Goal: Task Accomplishment & Management: Complete application form

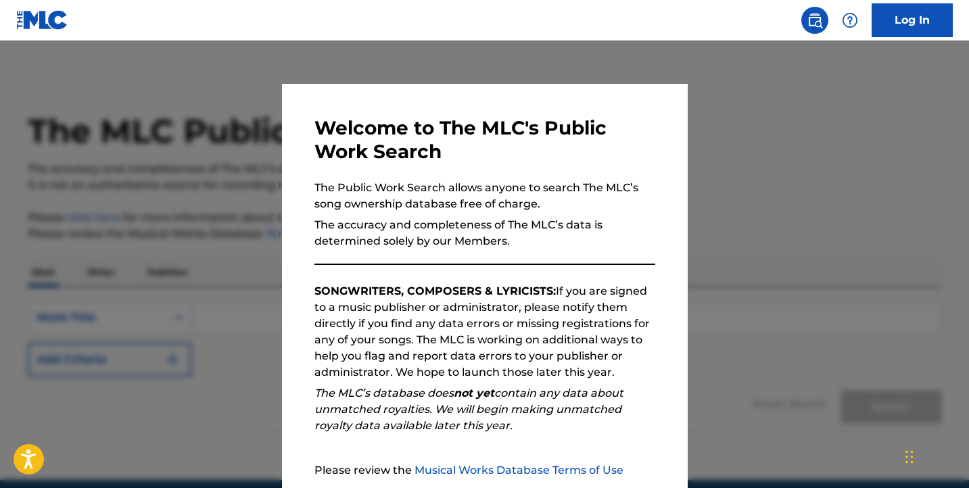
scroll to position [130, 0]
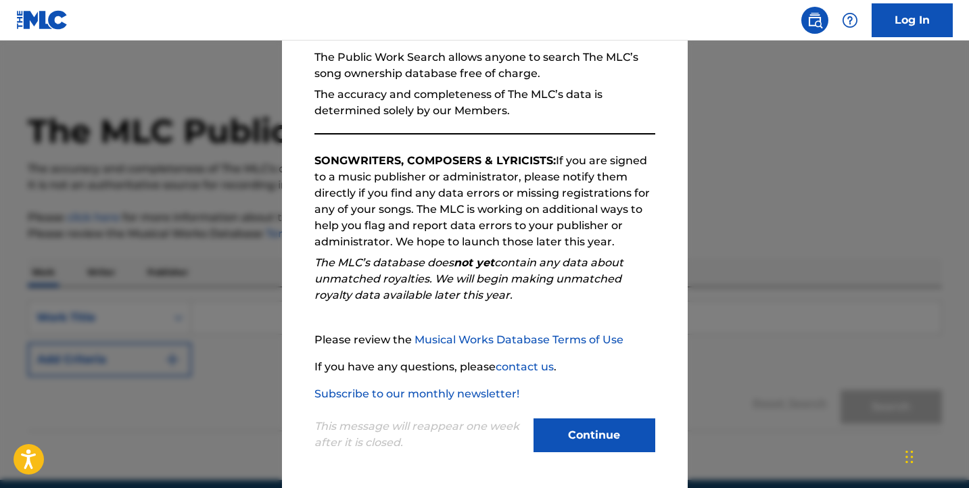
click at [577, 433] on button "Continue" at bounding box center [594, 435] width 122 height 34
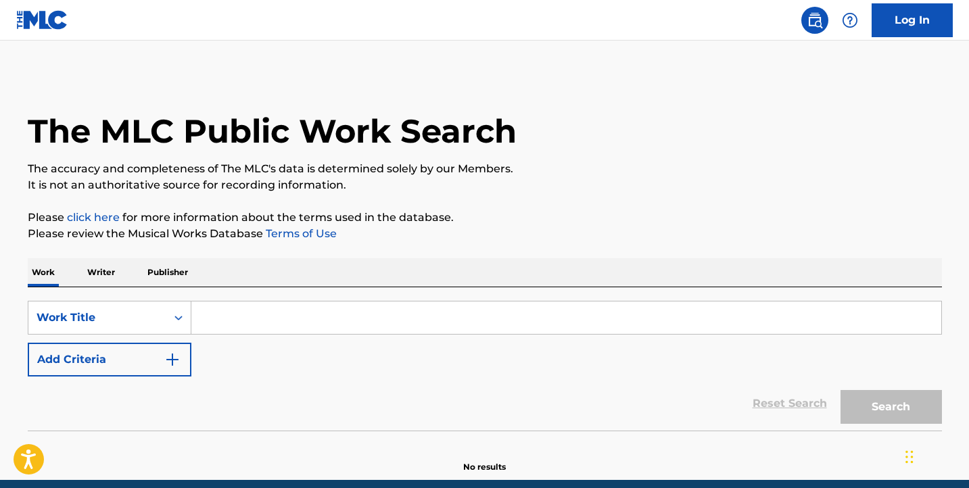
click at [249, 323] on input "Search Form" at bounding box center [566, 317] width 750 height 32
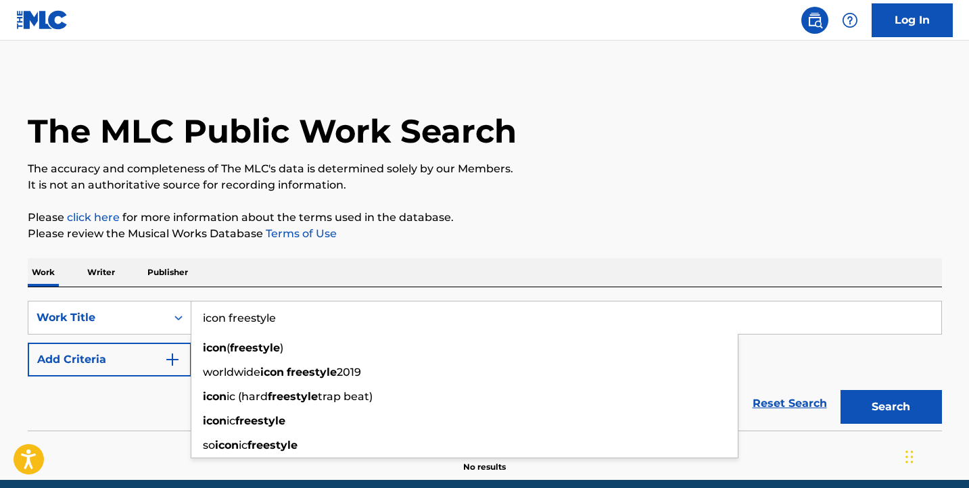
type input "icon freestyle"
click at [840, 390] on button "Search" at bounding box center [890, 407] width 101 height 34
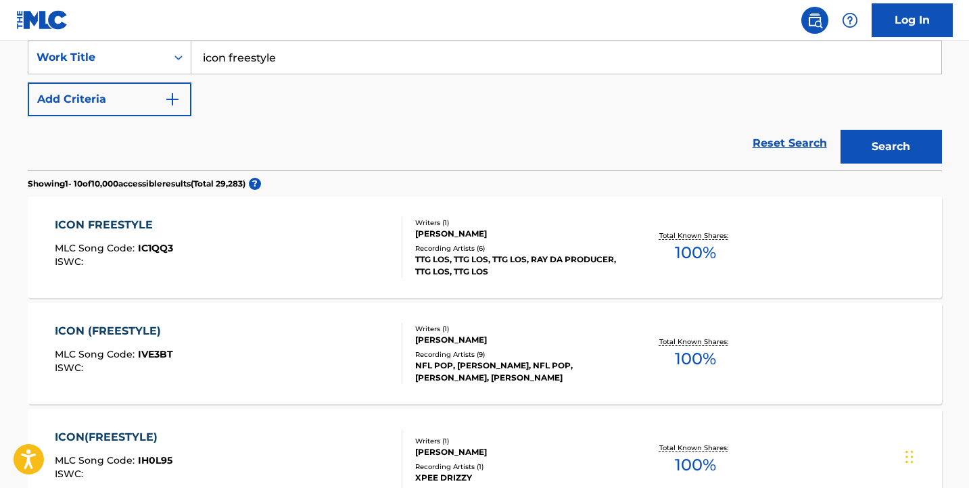
scroll to position [0, 0]
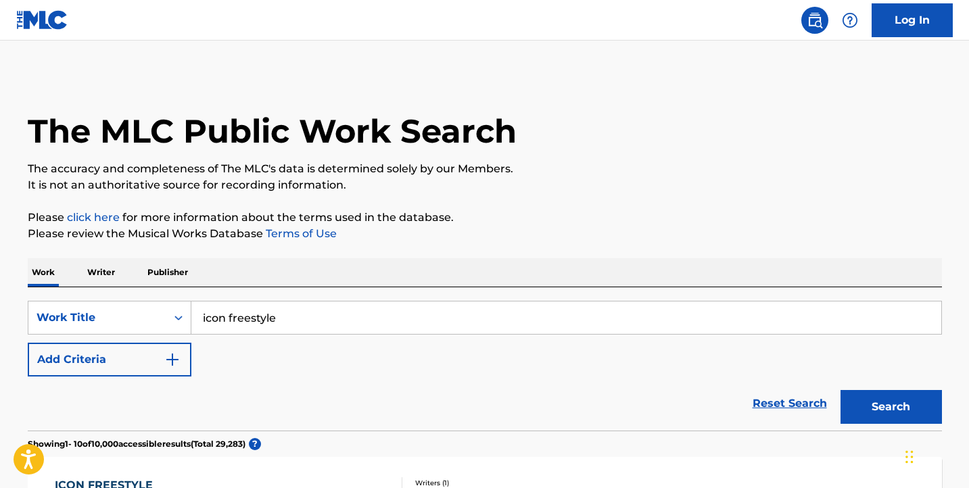
click at [177, 356] on img "Search Form" at bounding box center [172, 360] width 16 height 16
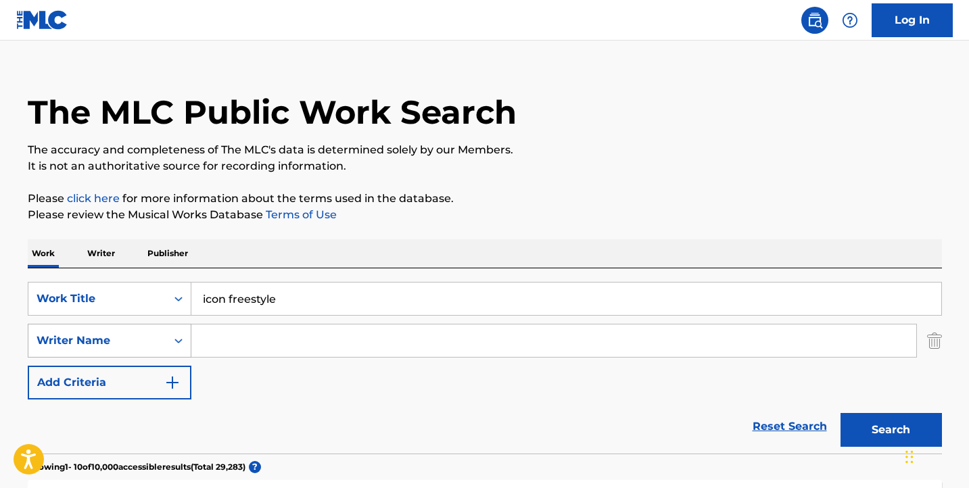
click at [153, 358] on div "Writer Name" at bounding box center [110, 341] width 164 height 34
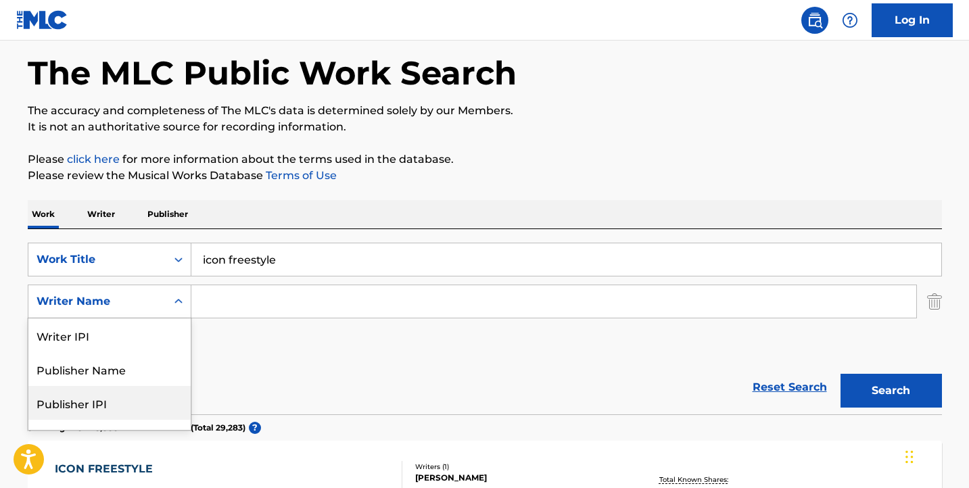
click at [396, 212] on div "Work Writer Publisher" at bounding box center [485, 214] width 914 height 28
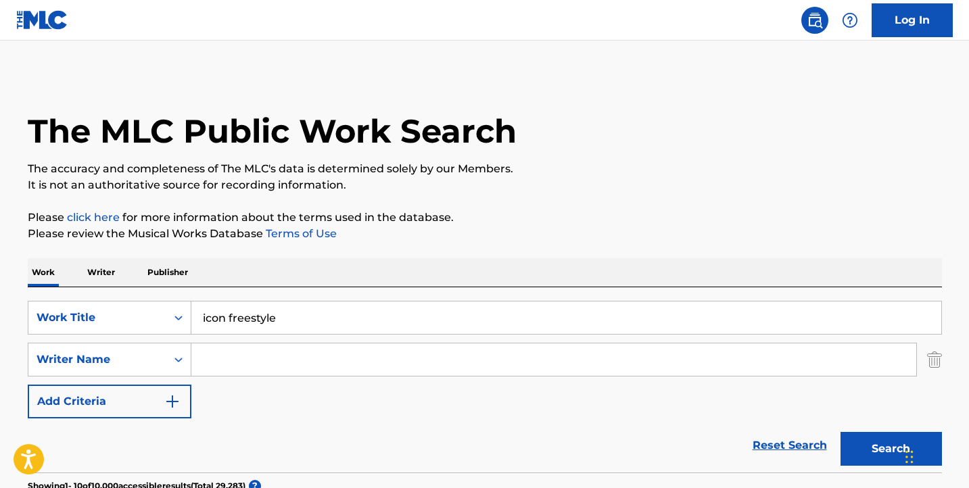
click at [258, 358] on input "Search Form" at bounding box center [553, 359] width 725 height 32
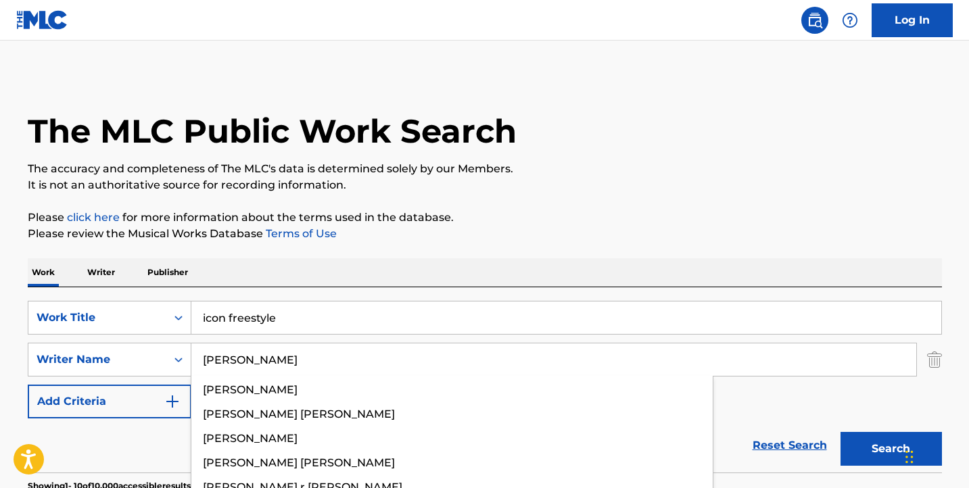
type input "Corey"
click at [840, 432] on button "Search" at bounding box center [890, 449] width 101 height 34
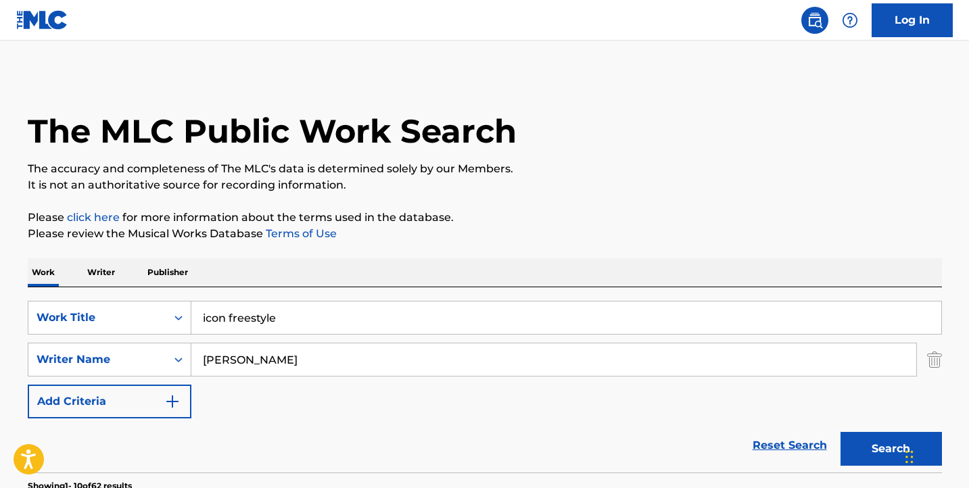
click at [22, 16] on img at bounding box center [42, 20] width 52 height 20
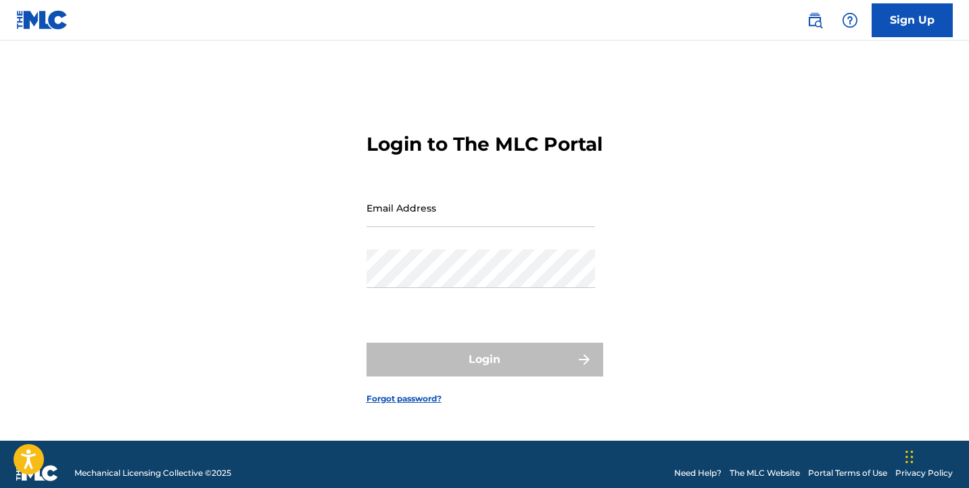
click at [851, 17] on img at bounding box center [850, 20] width 16 height 16
click at [812, 20] on img at bounding box center [814, 20] width 16 height 16
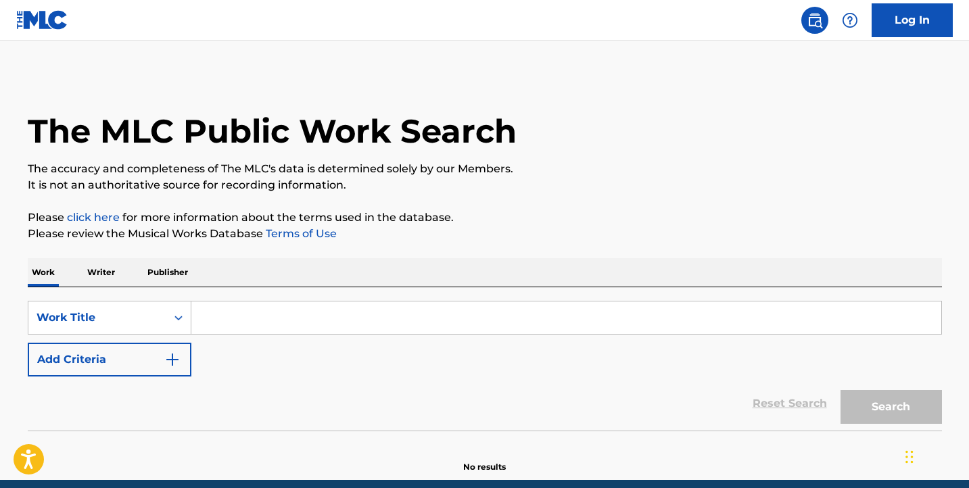
click at [84, 216] on link "click here" at bounding box center [93, 217] width 53 height 13
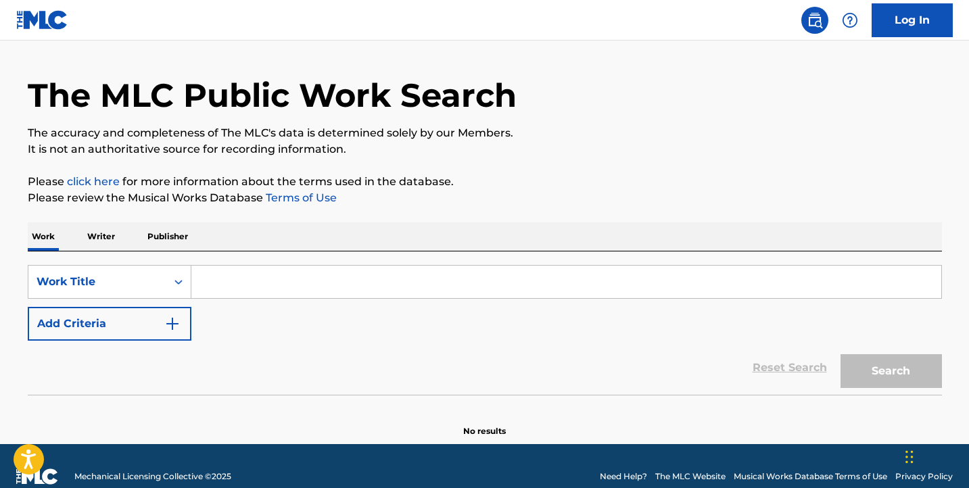
scroll to position [57, 0]
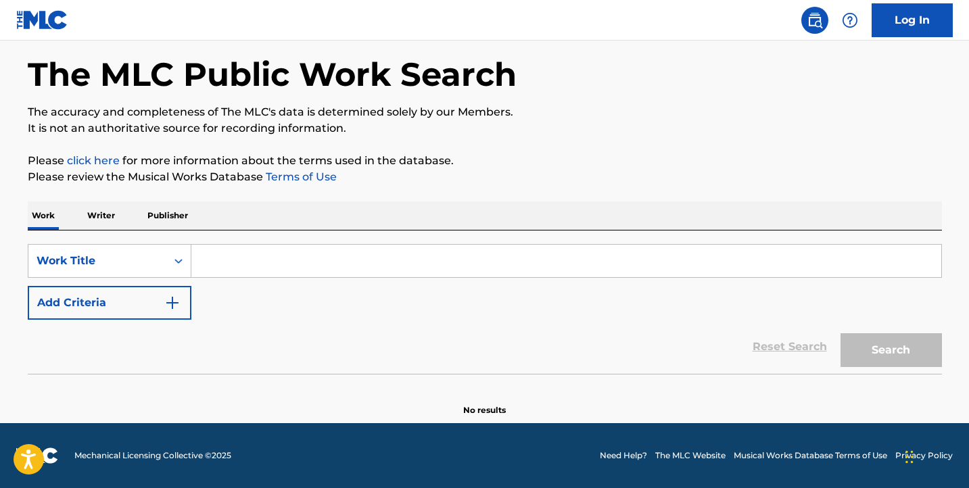
click at [109, 215] on p "Writer" at bounding box center [101, 215] width 36 height 28
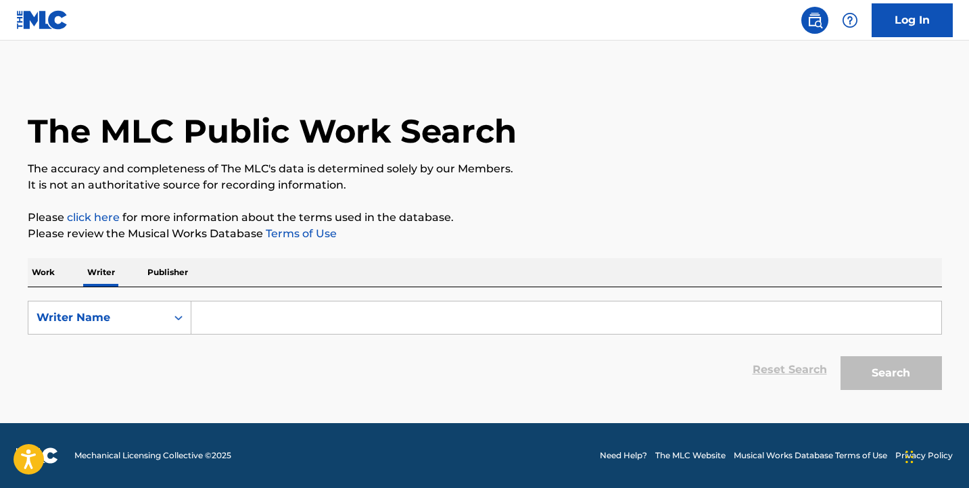
click at [250, 308] on input "Search Form" at bounding box center [566, 317] width 750 height 32
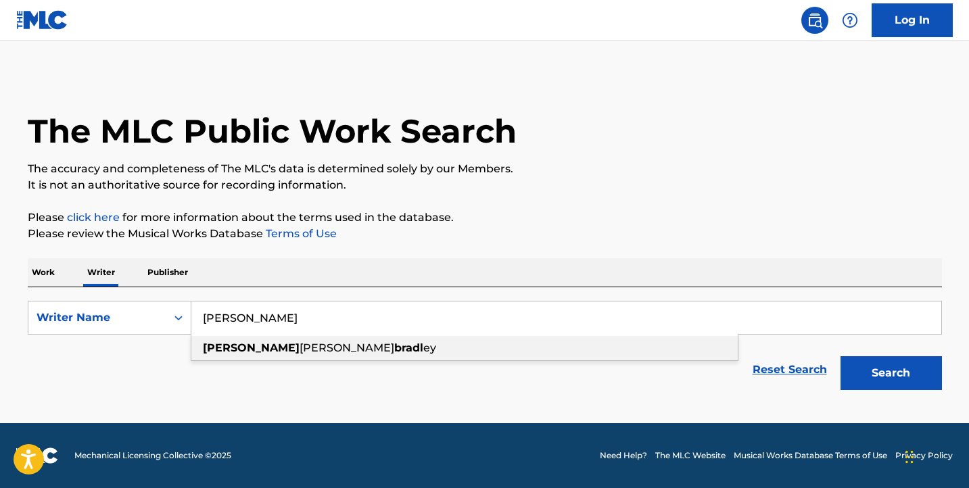
click at [299, 350] on span "lamar" at bounding box center [346, 347] width 95 height 13
type input "corey lamar bradley"
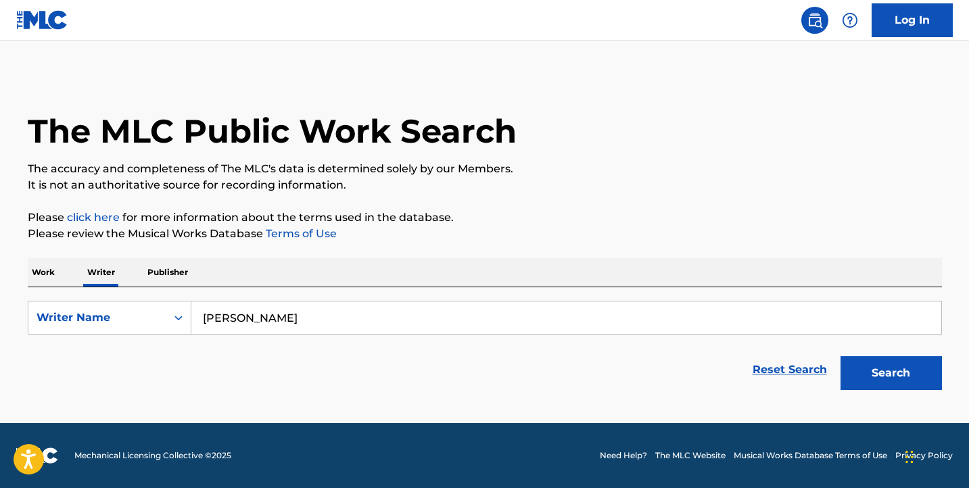
click at [892, 360] on button "Search" at bounding box center [890, 373] width 101 height 34
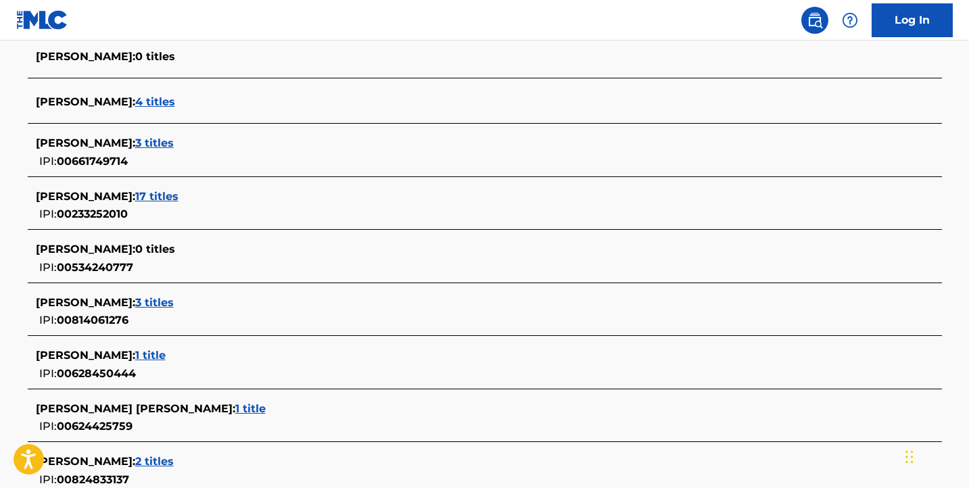
scroll to position [389, 0]
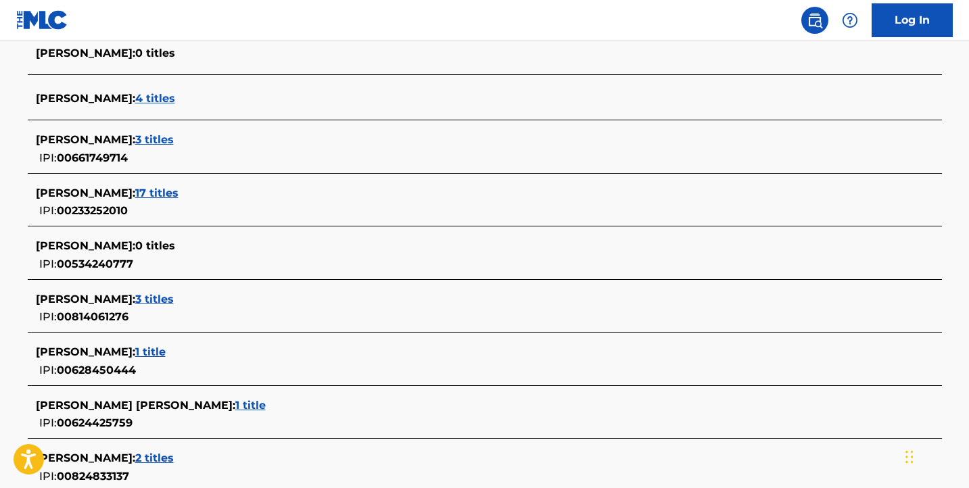
click at [174, 139] on span "3 titles" at bounding box center [154, 139] width 39 height 13
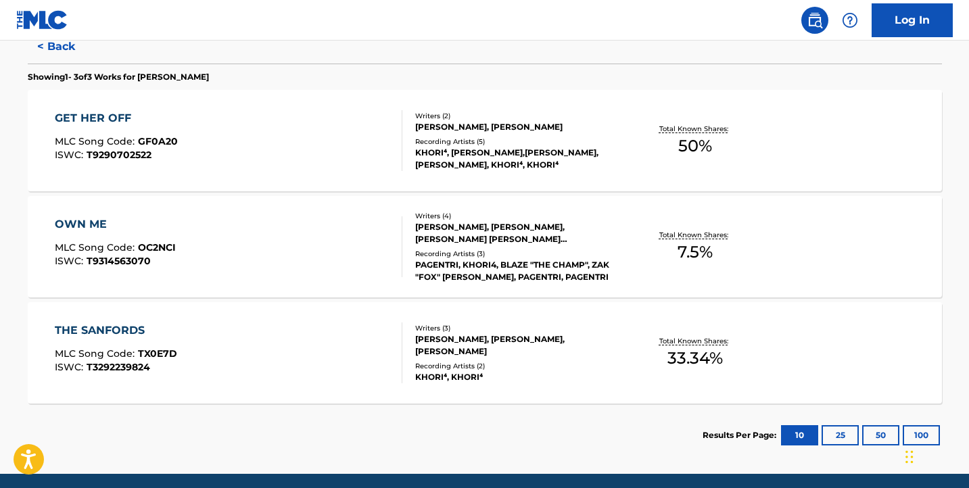
scroll to position [369, 0]
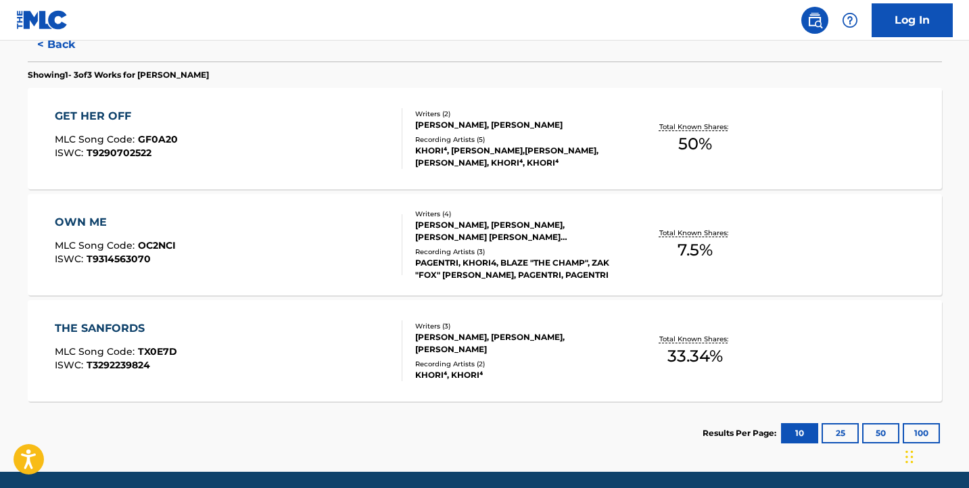
click at [87, 220] on div "OWN ME" at bounding box center [115, 222] width 121 height 16
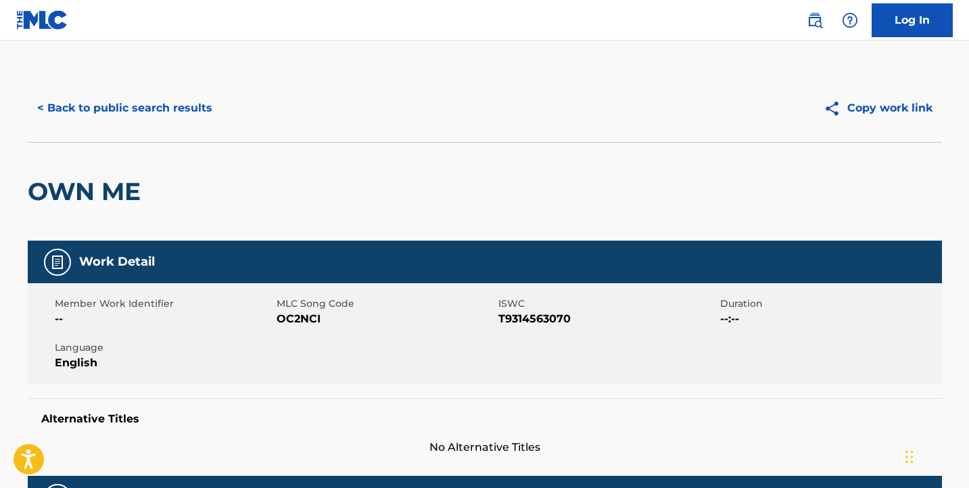
click at [114, 103] on button "< Back to public search results" at bounding box center [125, 108] width 194 height 34
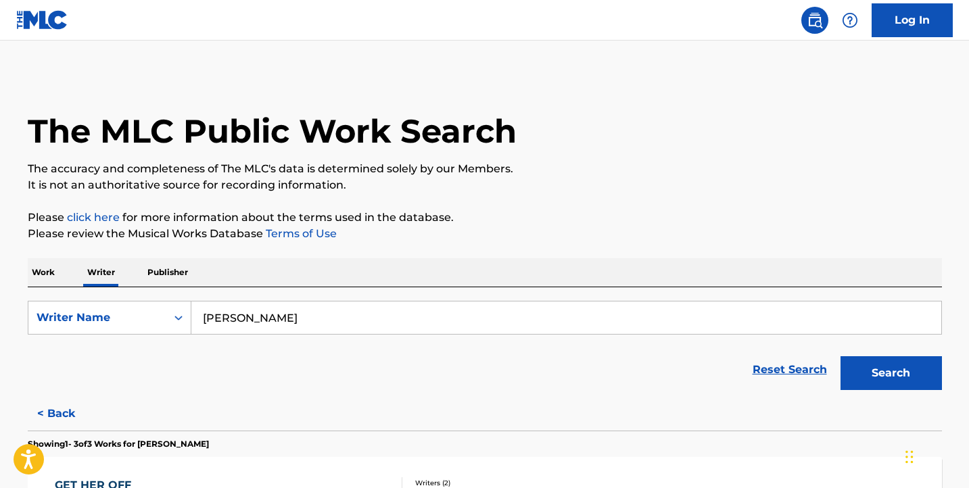
click at [44, 17] on img at bounding box center [42, 20] width 52 height 20
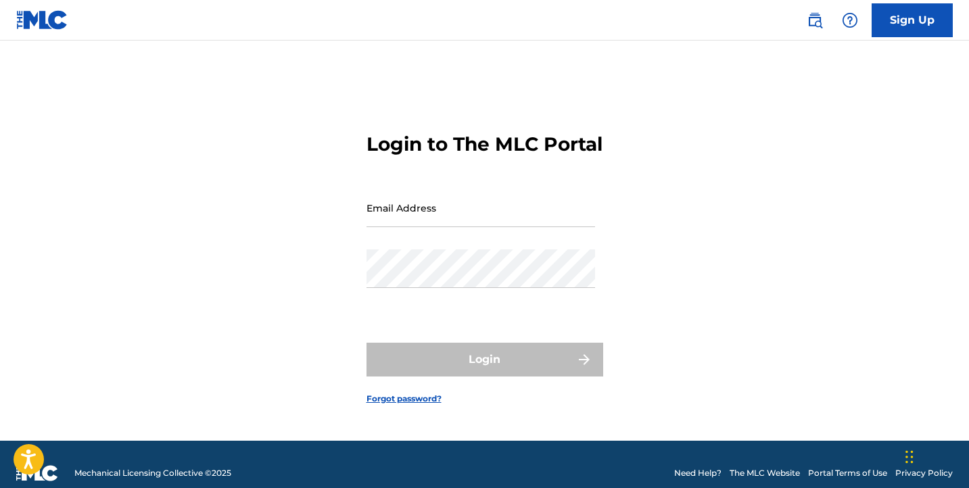
scroll to position [18, 0]
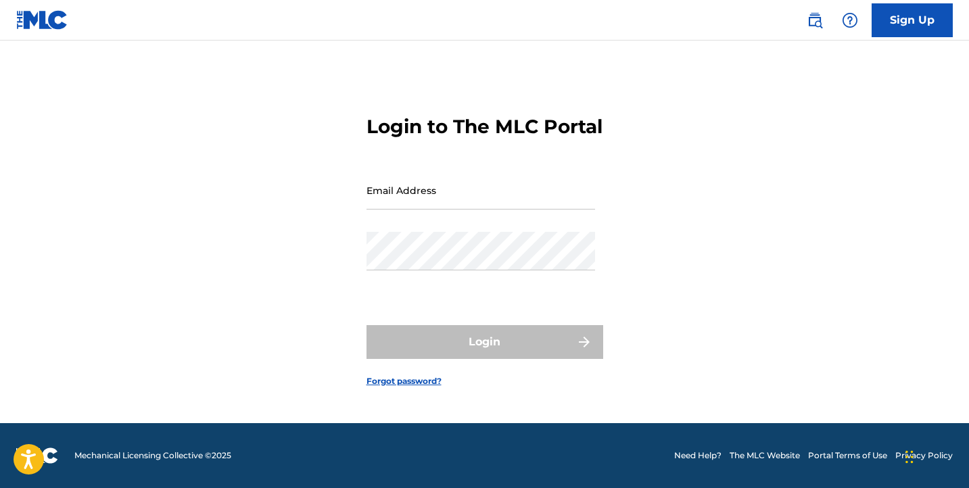
click at [892, 16] on link "Sign Up" at bounding box center [911, 20] width 81 height 34
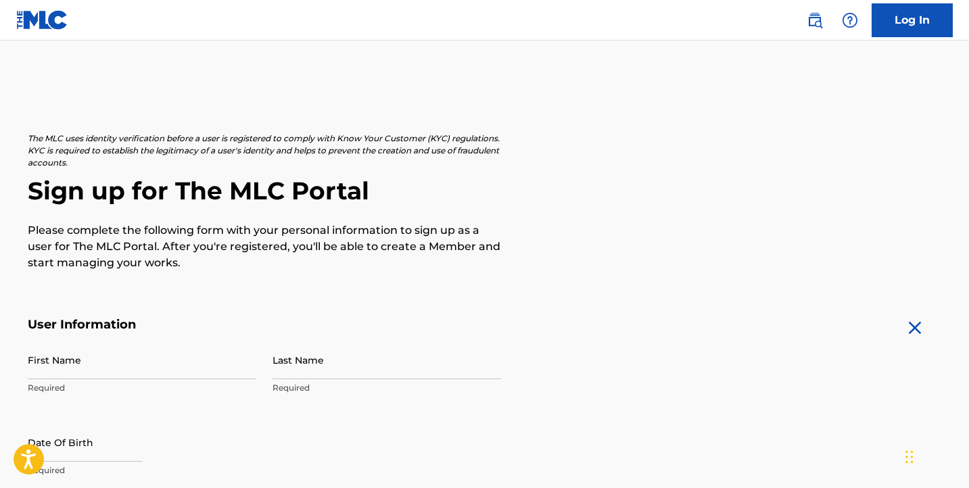
click at [110, 360] on input "First Name" at bounding box center [142, 360] width 228 height 39
type input "[PERSON_NAME]"
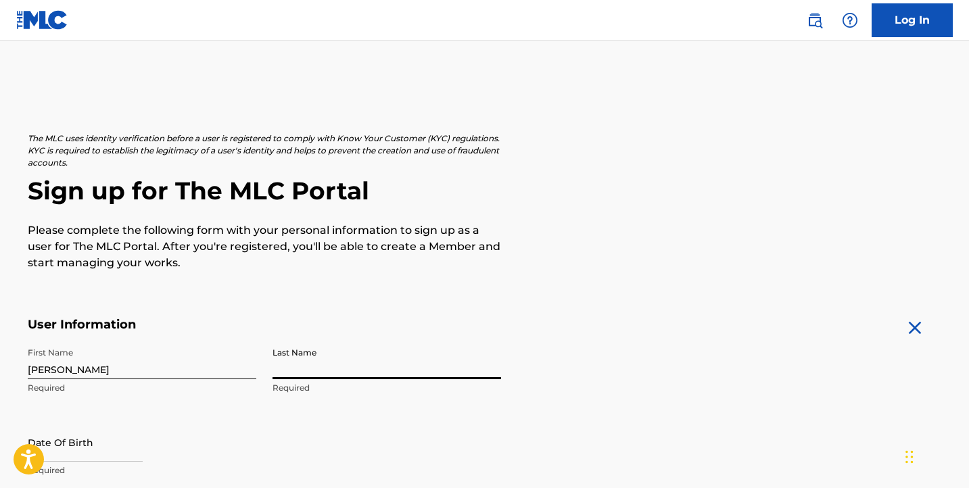
click at [308, 376] on input "Last Name" at bounding box center [386, 360] width 228 height 39
type input "[PERSON_NAME]"
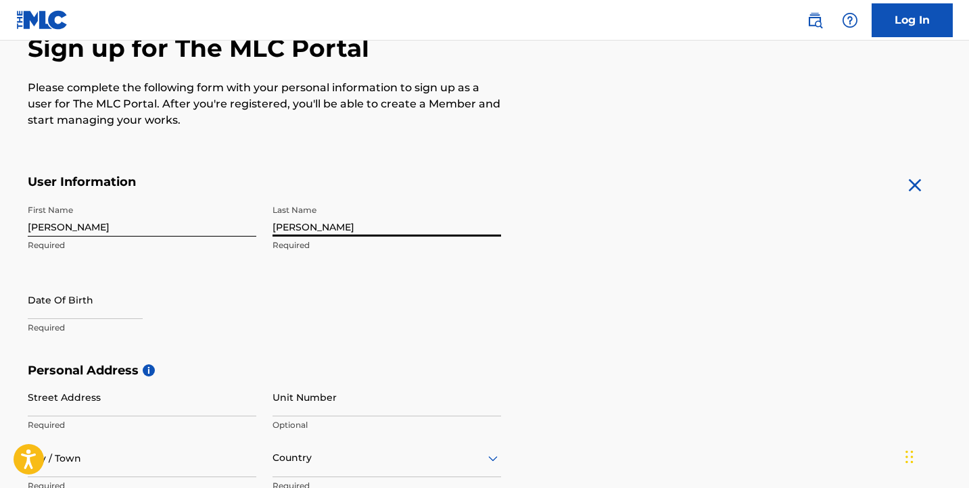
scroll to position [156, 0]
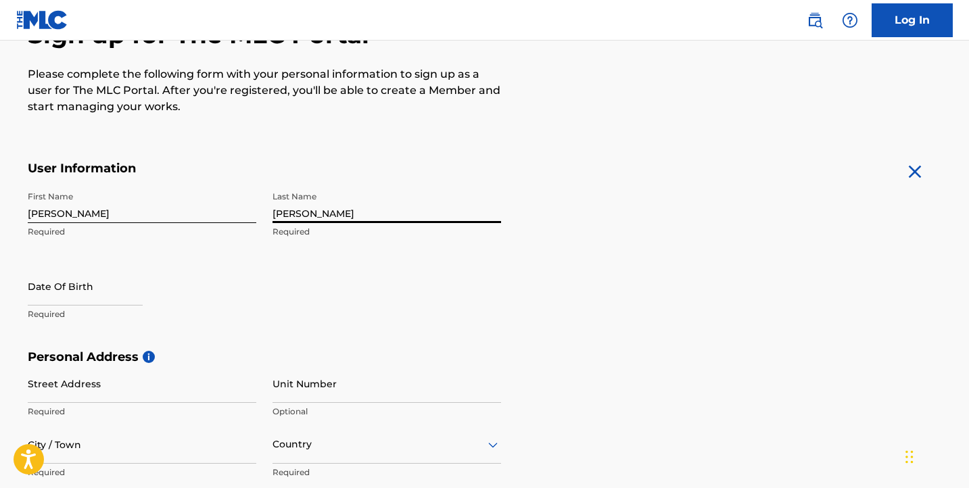
click at [89, 302] on input "text" at bounding box center [85, 286] width 115 height 39
select select "7"
select select "2025"
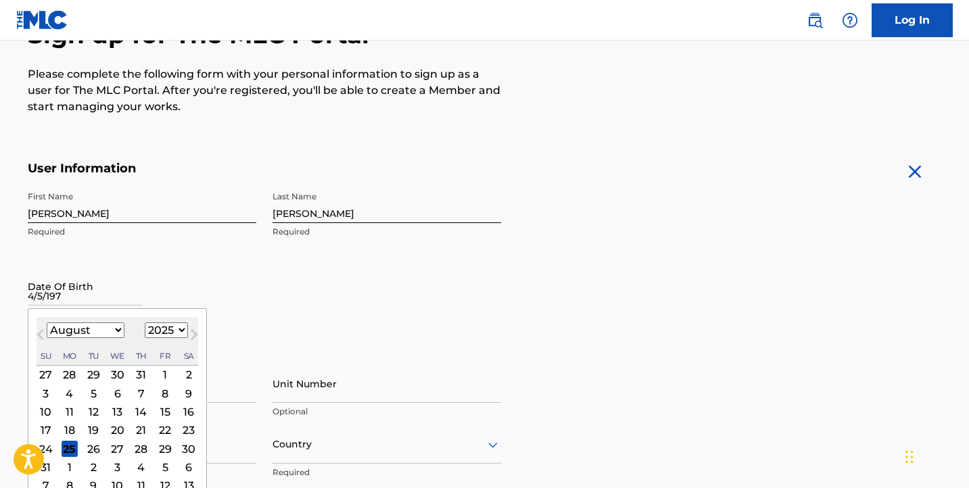
type input "4/5/1977"
click at [295, 324] on div "First Name Marcus Required Last Name Cobb Required Date Of Birth Previous Month…" at bounding box center [264, 267] width 473 height 165
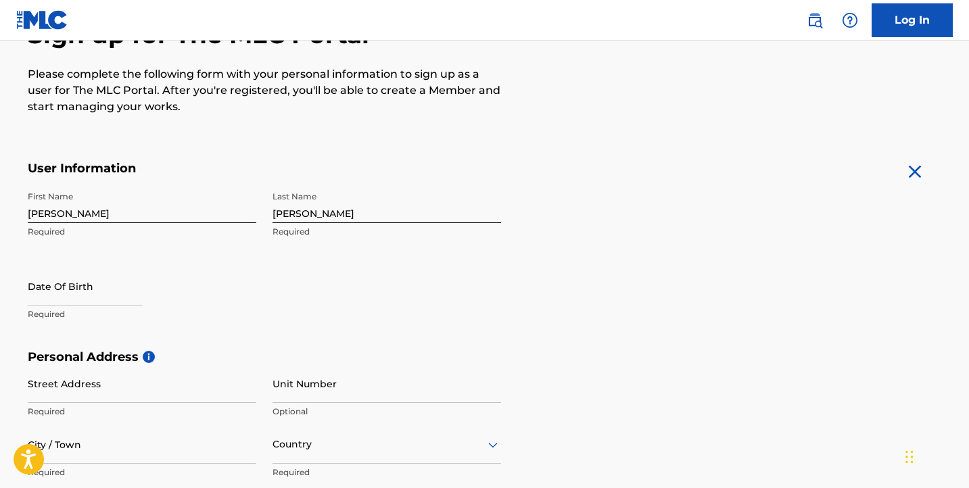
click at [65, 299] on input "text" at bounding box center [85, 286] width 115 height 39
select select "7"
select select "2025"
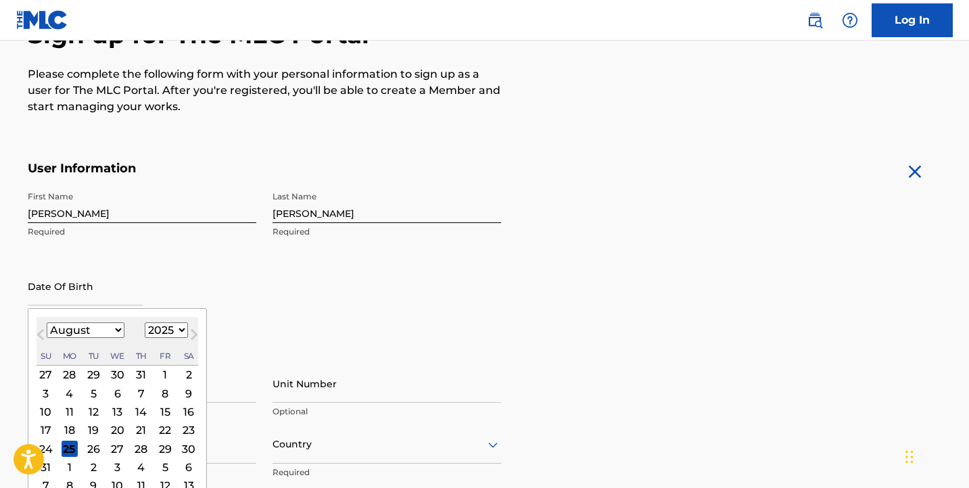
click at [110, 327] on select "January February March April May June July August September October November De…" at bounding box center [86, 330] width 78 height 16
select select "3"
click at [166, 333] on select "1899 1900 1901 1902 1903 1904 1905 1906 1907 1908 1909 1910 1911 1912 1913 1914…" at bounding box center [166, 330] width 43 height 16
select select "1977"
click at [97, 395] on div "5" at bounding box center [93, 393] width 16 height 16
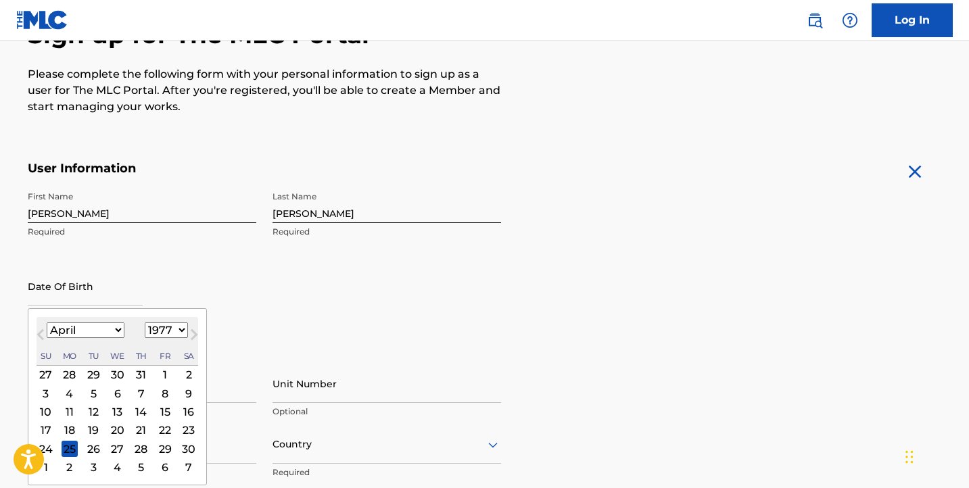
type input "April 5 1977"
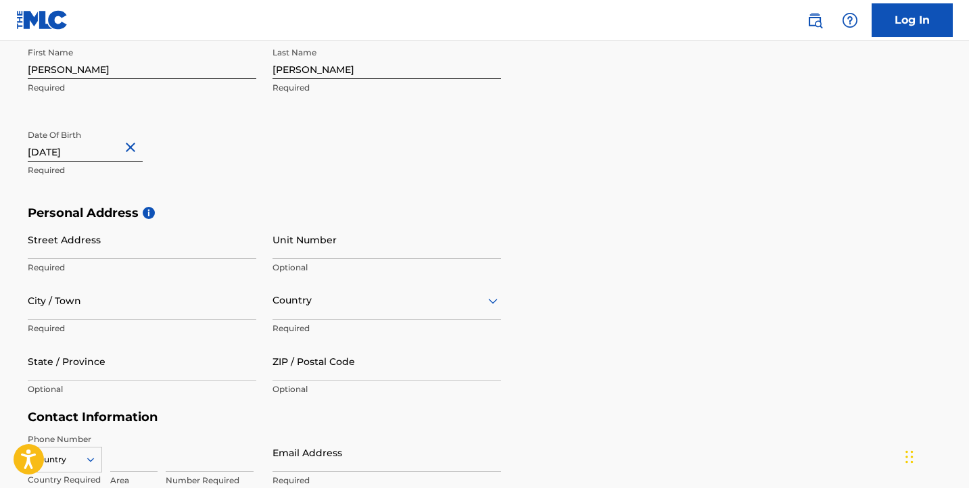
scroll to position [310, 0]
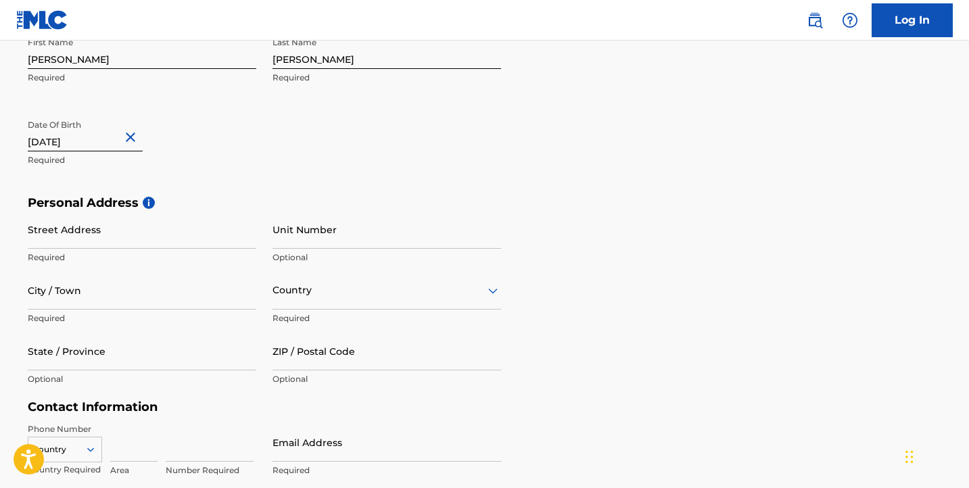
click at [195, 228] on input "Street Address" at bounding box center [142, 229] width 228 height 39
type input "[STREET_ADDRESS]"
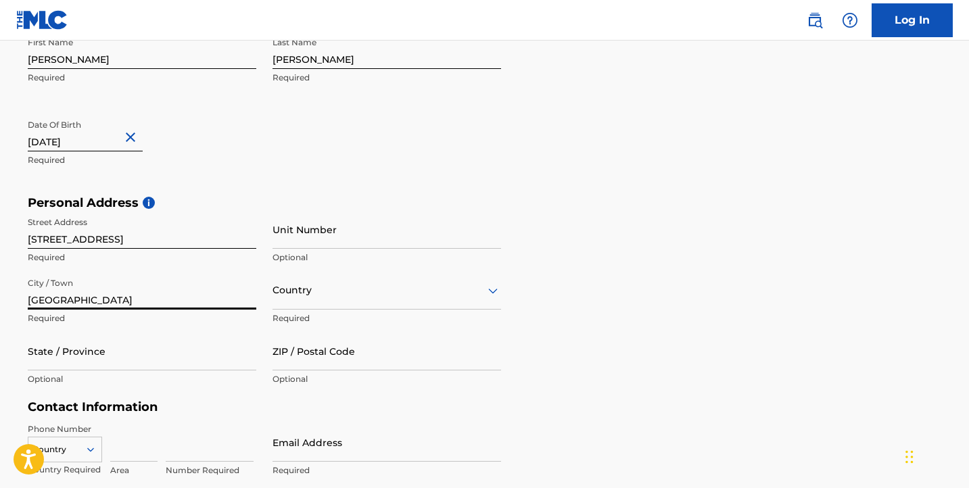
type input "[GEOGRAPHIC_DATA]"
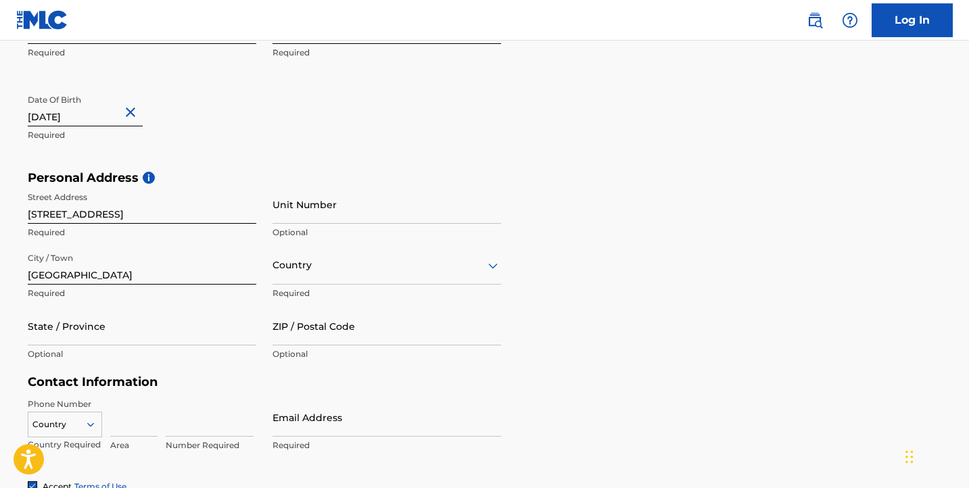
click at [333, 285] on div "option , selected. Select is focused ,type to refine list, press Down to open t…" at bounding box center [386, 265] width 228 height 39
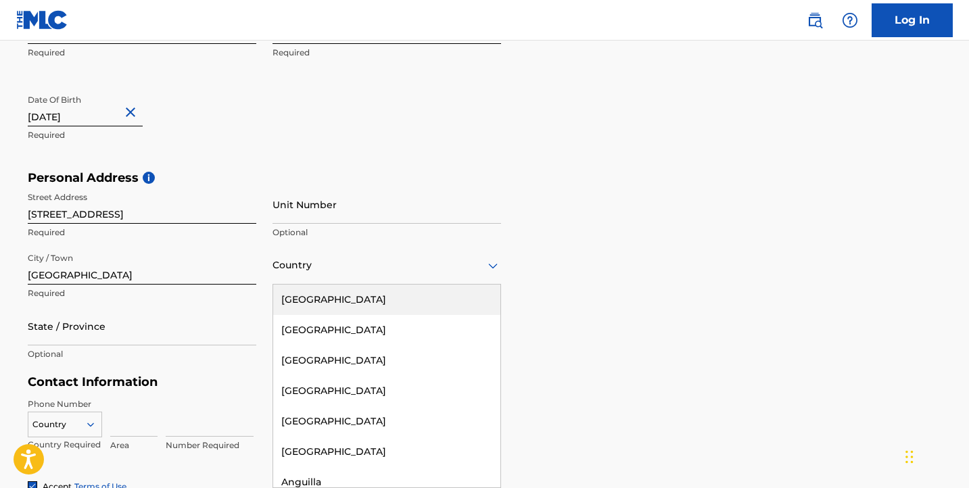
click at [333, 301] on div "[GEOGRAPHIC_DATA]" at bounding box center [386, 300] width 227 height 30
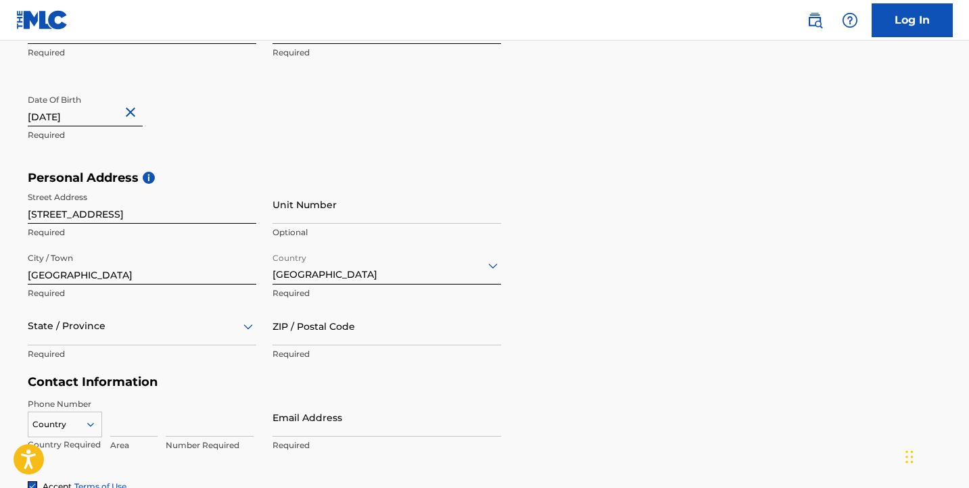
click at [149, 337] on div "State / Province" at bounding box center [142, 326] width 228 height 39
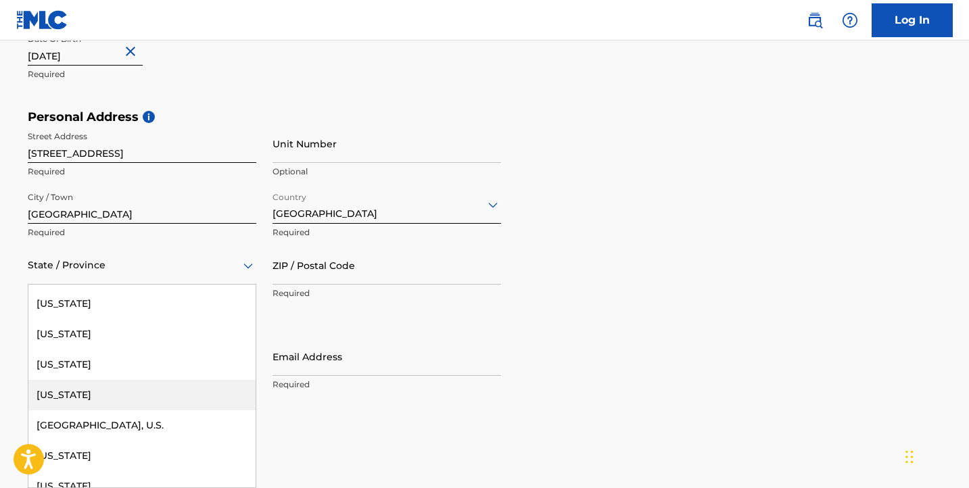
scroll to position [1428, 0]
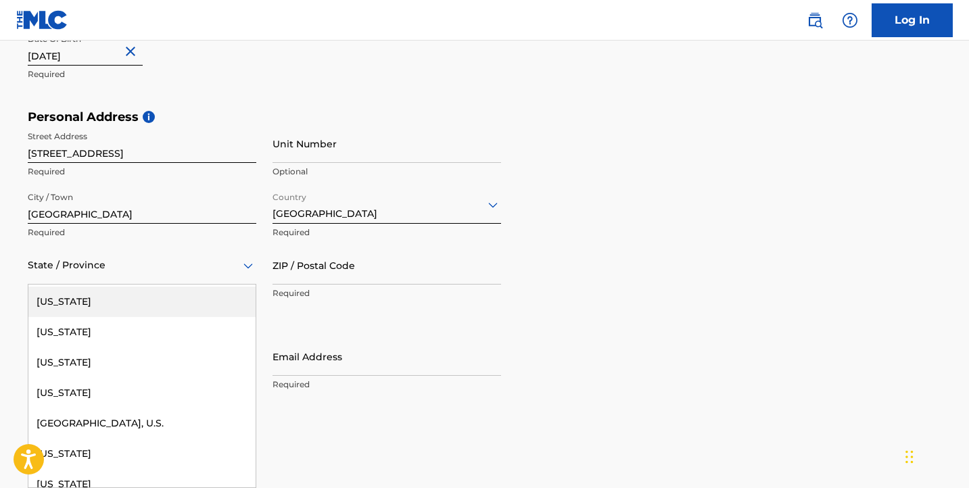
click at [118, 296] on div "[US_STATE]" at bounding box center [141, 302] width 227 height 30
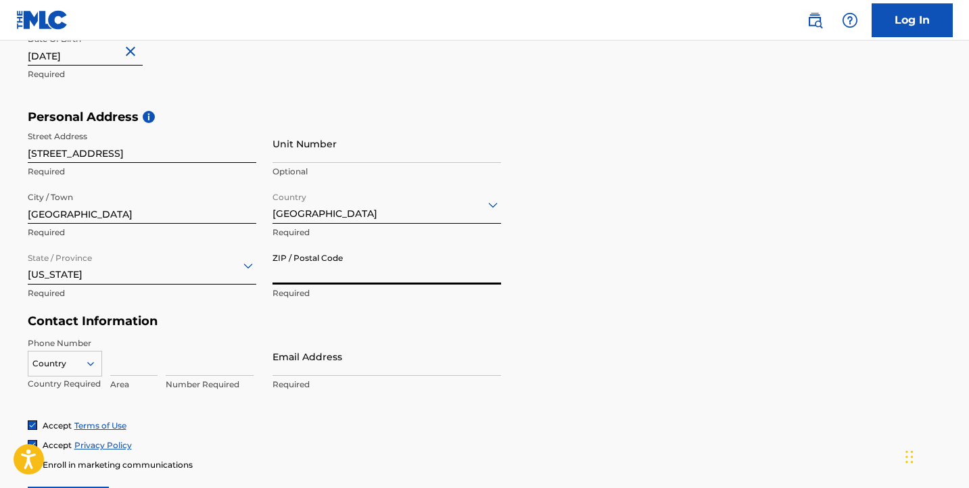
click at [291, 273] on input "ZIP / Postal Code" at bounding box center [386, 265] width 228 height 39
type input "37207"
click at [583, 294] on div "Personal Address i Street Address 756 Preservation Way Required Unit Number Opt…" at bounding box center [485, 212] width 914 height 205
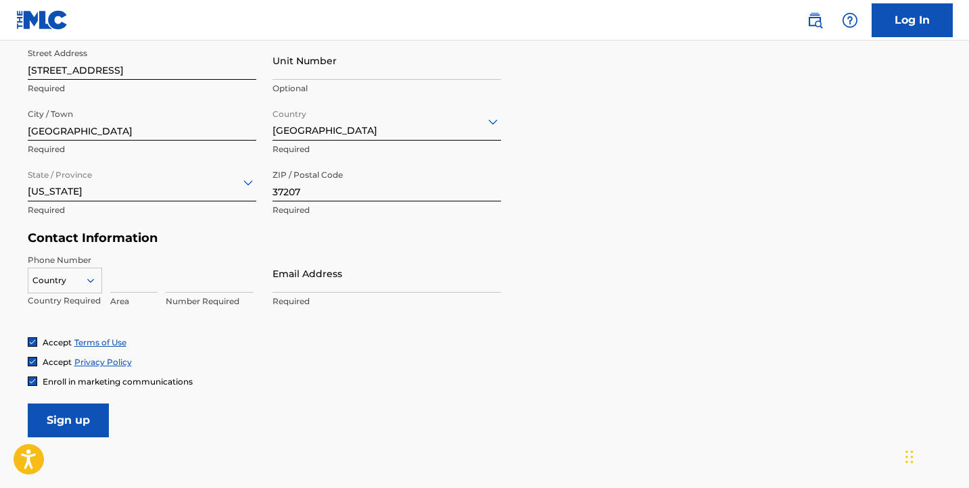
scroll to position [500, 0]
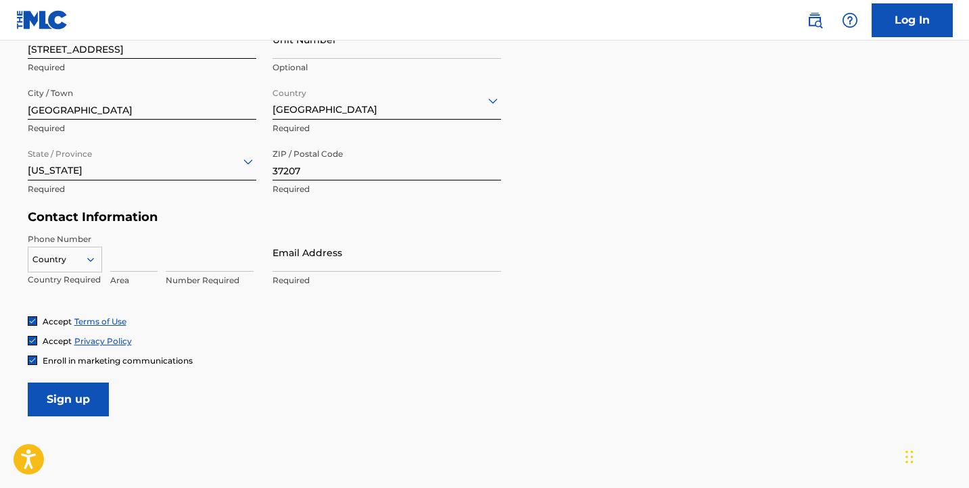
click at [137, 264] on input at bounding box center [133, 252] width 47 height 39
type input "847"
click at [201, 260] on input at bounding box center [210, 252] width 88 height 39
type input "5320074"
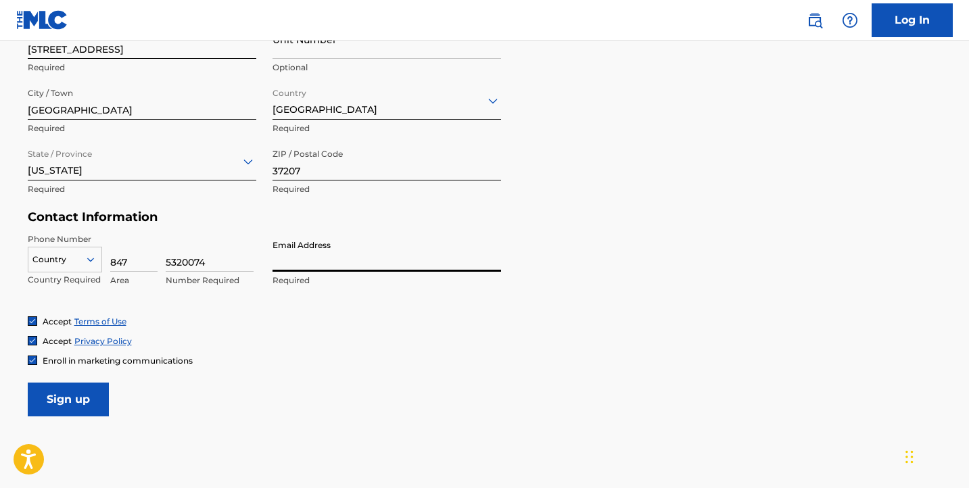
click at [296, 259] on input "Email Address" at bounding box center [386, 252] width 228 height 39
type input "[EMAIL_ADDRESS][DOMAIN_NAME]"
click at [404, 362] on div "Enroll in marketing communications" at bounding box center [485, 360] width 914 height 11
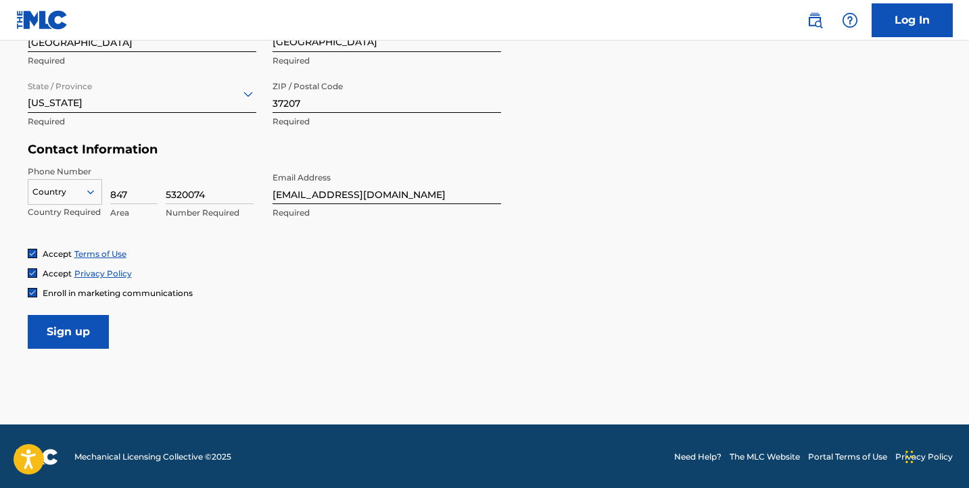
scroll to position [569, 0]
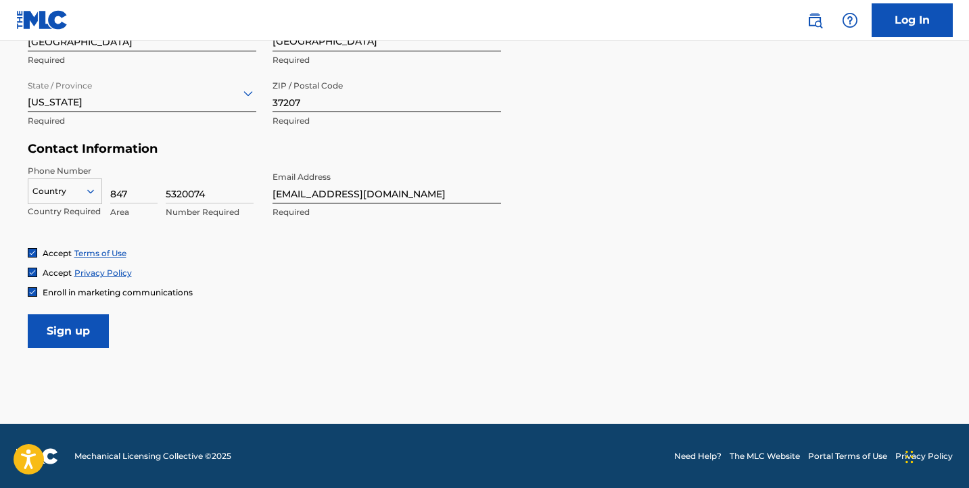
click at [76, 332] on input "Sign up" at bounding box center [68, 331] width 81 height 34
click at [91, 191] on icon at bounding box center [90, 191] width 7 height 4
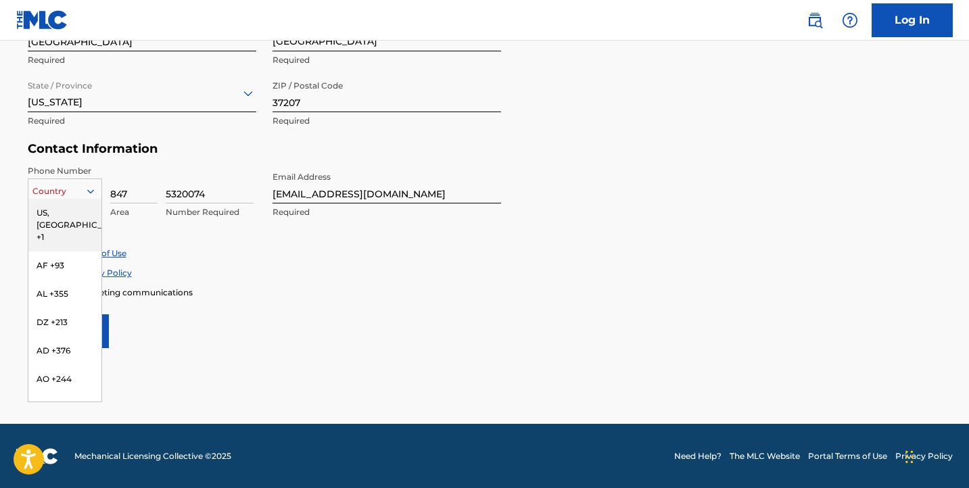
click at [80, 213] on div "US, [GEOGRAPHIC_DATA] +1" at bounding box center [64, 225] width 73 height 53
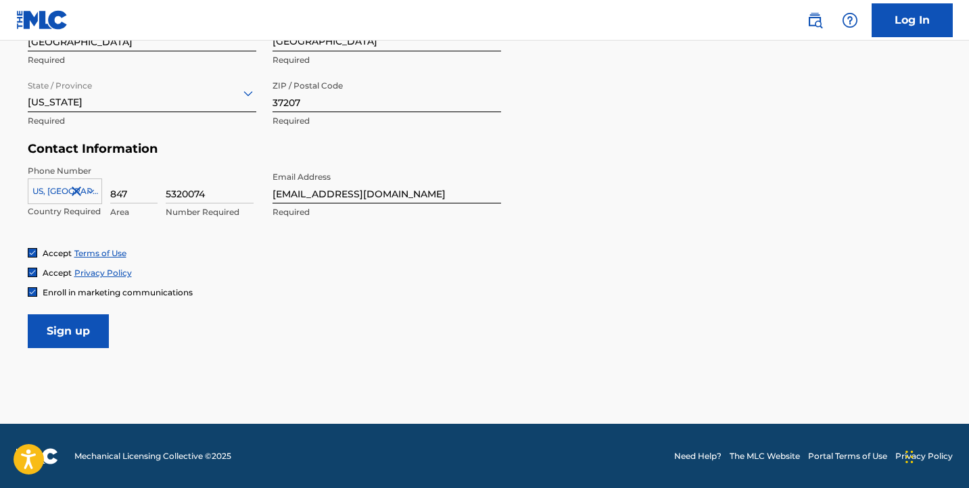
click at [71, 339] on input "Sign up" at bounding box center [68, 331] width 81 height 34
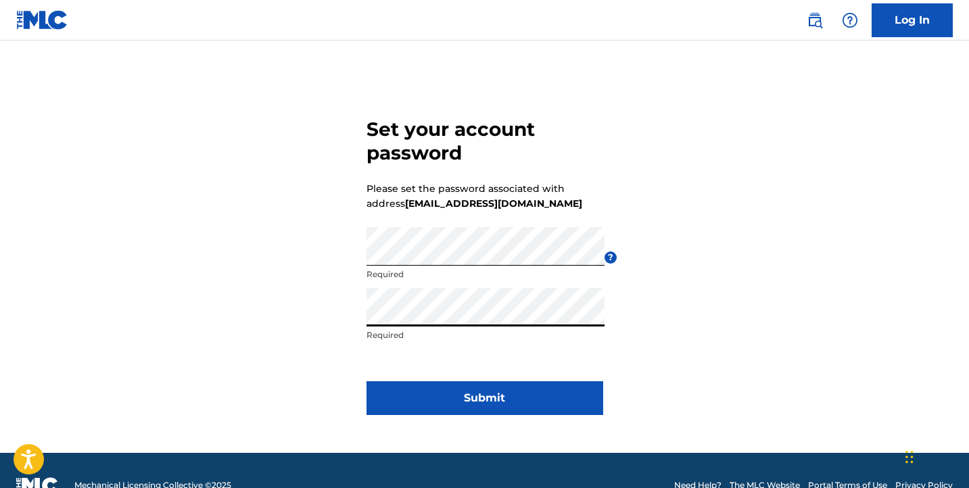
click at [485, 403] on button "Submit" at bounding box center [484, 398] width 237 height 34
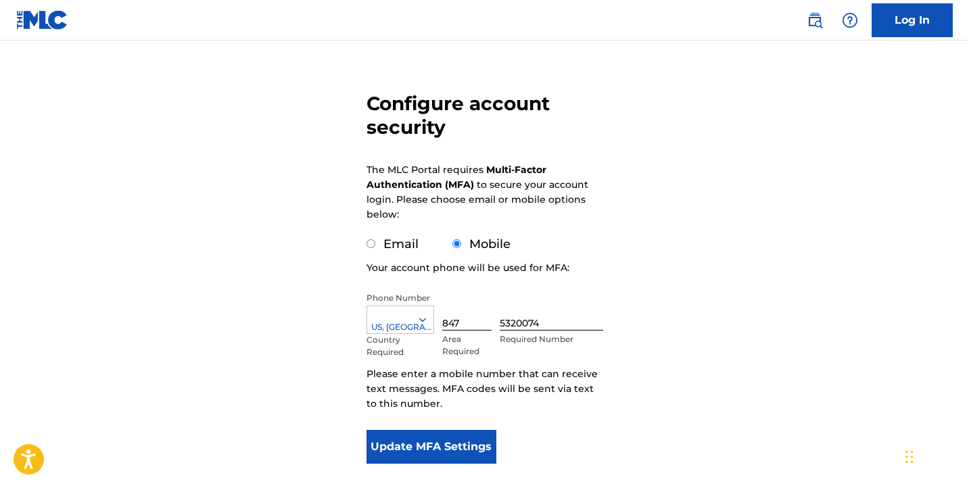
scroll to position [99, 0]
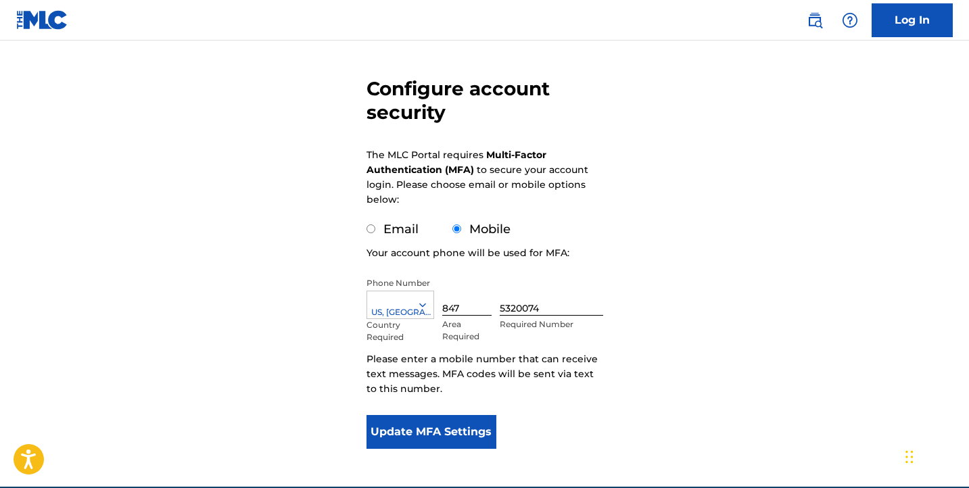
click at [436, 433] on button "Update MFA Settings" at bounding box center [431, 432] width 130 height 34
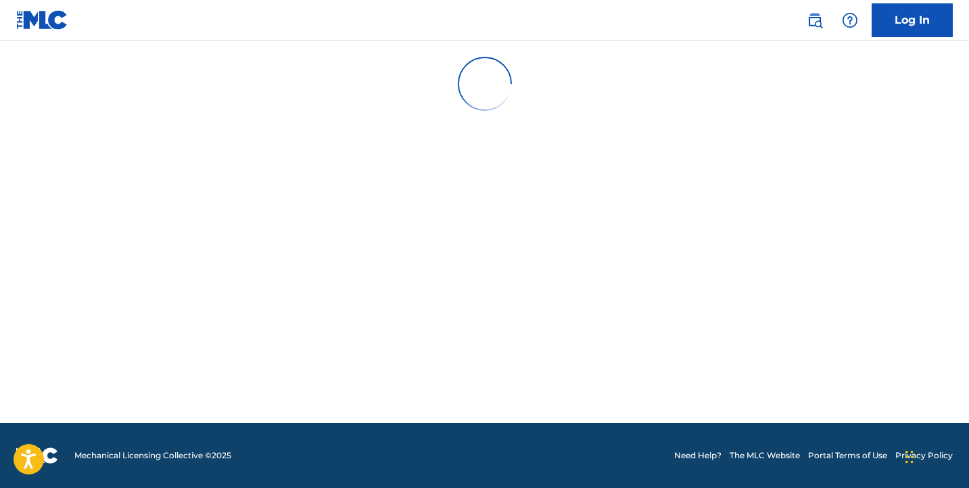
scroll to position [0, 0]
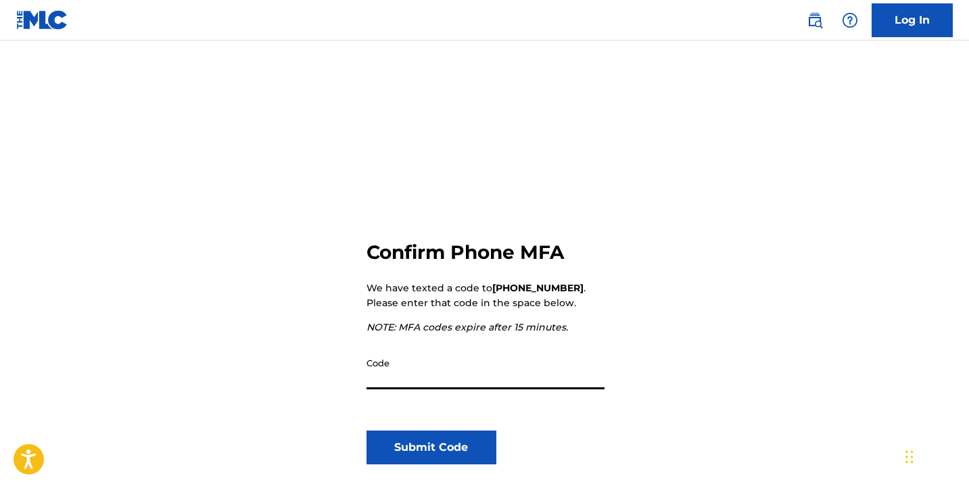
click at [419, 379] on input "Code" at bounding box center [485, 370] width 238 height 39
type input "516525"
click at [404, 450] on button "Submit Code" at bounding box center [431, 448] width 130 height 34
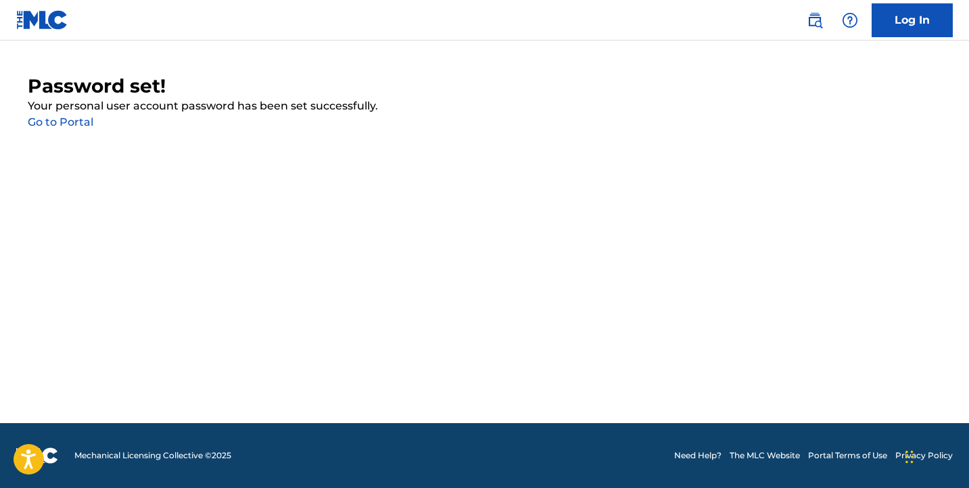
click at [72, 124] on link "Go to Portal" at bounding box center [61, 122] width 66 height 13
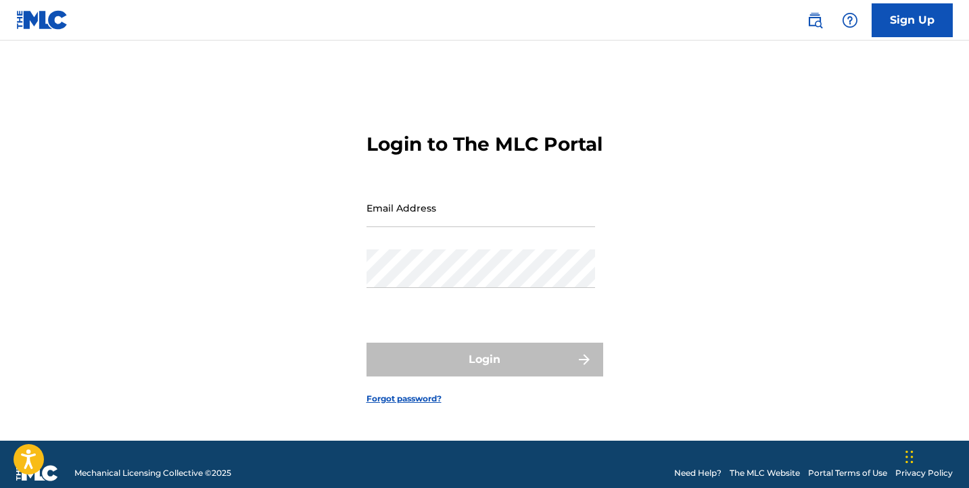
click at [416, 246] on div "Email Address" at bounding box center [480, 219] width 228 height 61
click at [417, 224] on input "Email Address" at bounding box center [480, 208] width 228 height 39
type input "[EMAIL_ADDRESS][DOMAIN_NAME]"
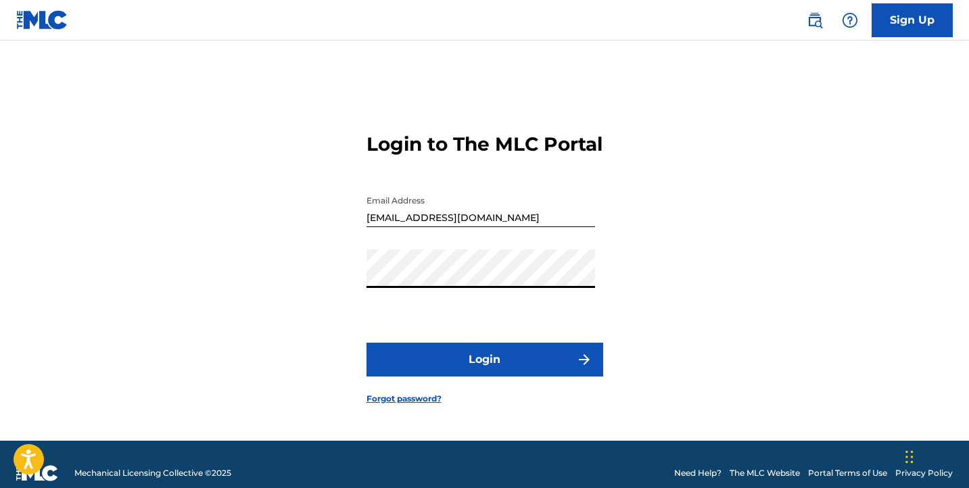
click at [471, 377] on button "Login" at bounding box center [484, 360] width 237 height 34
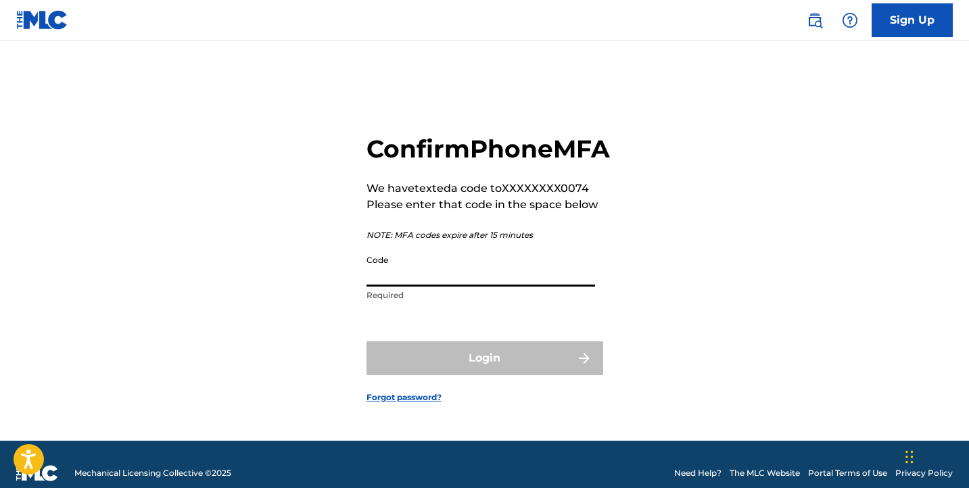
click at [426, 286] on input "Code" at bounding box center [480, 267] width 228 height 39
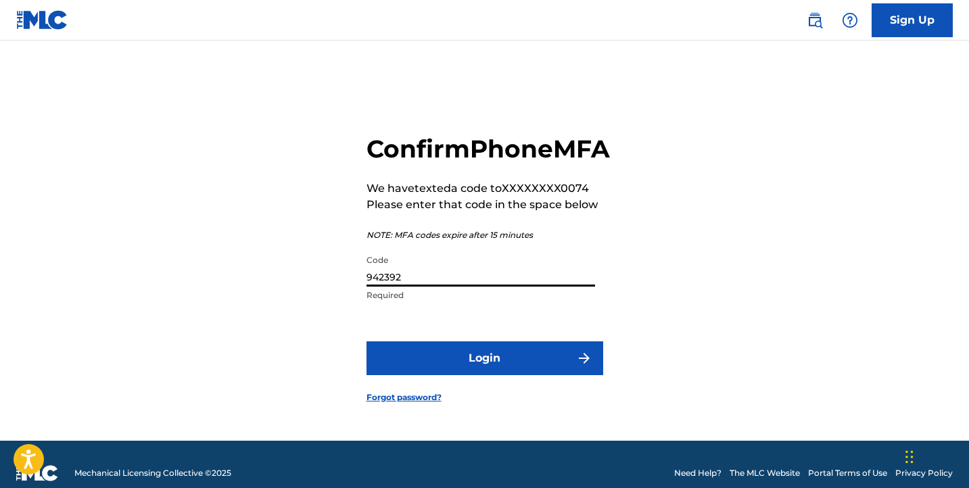
type input "942392"
click at [509, 372] on button "Login" at bounding box center [484, 358] width 237 height 34
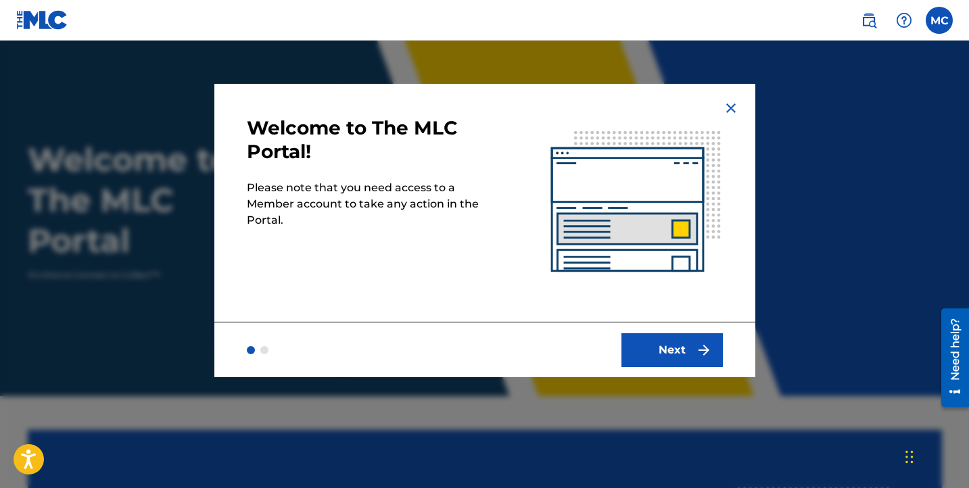
click at [652, 348] on button "Next" at bounding box center [671, 350] width 101 height 34
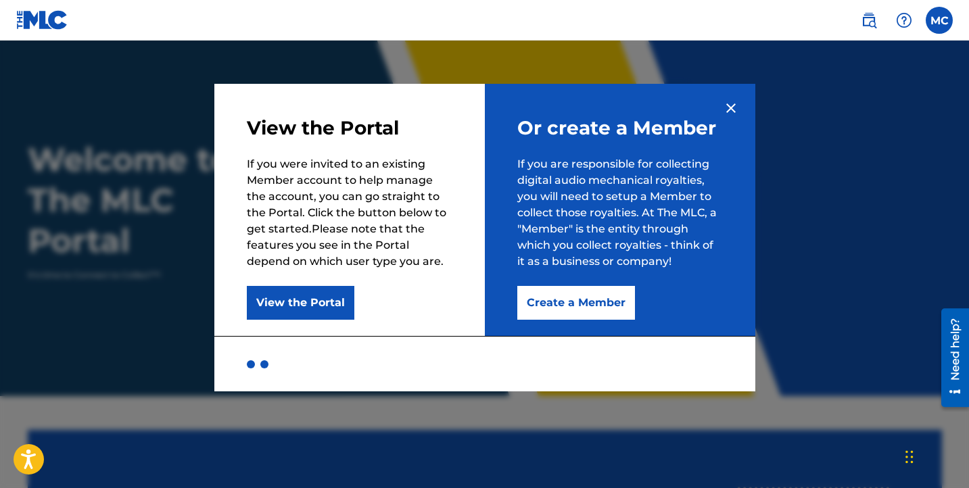
click at [556, 303] on button "Create a Member" at bounding box center [576, 303] width 118 height 34
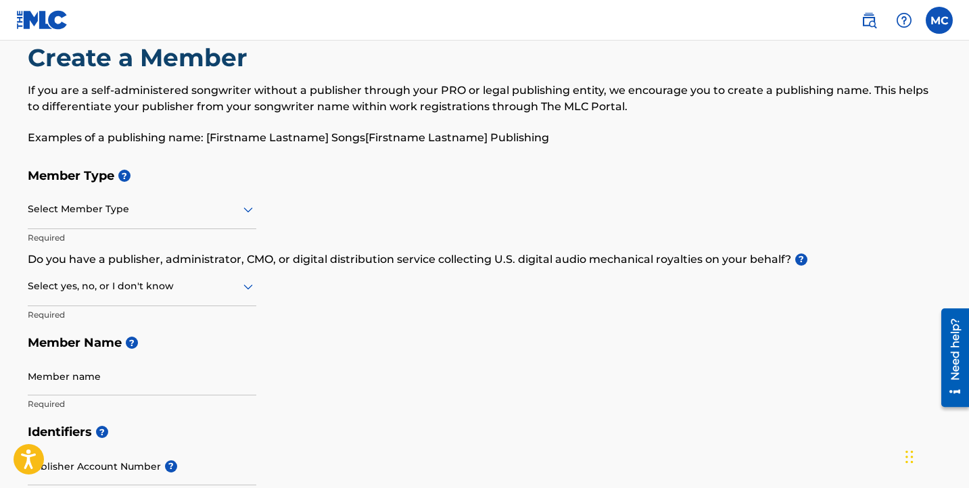
scroll to position [46, 0]
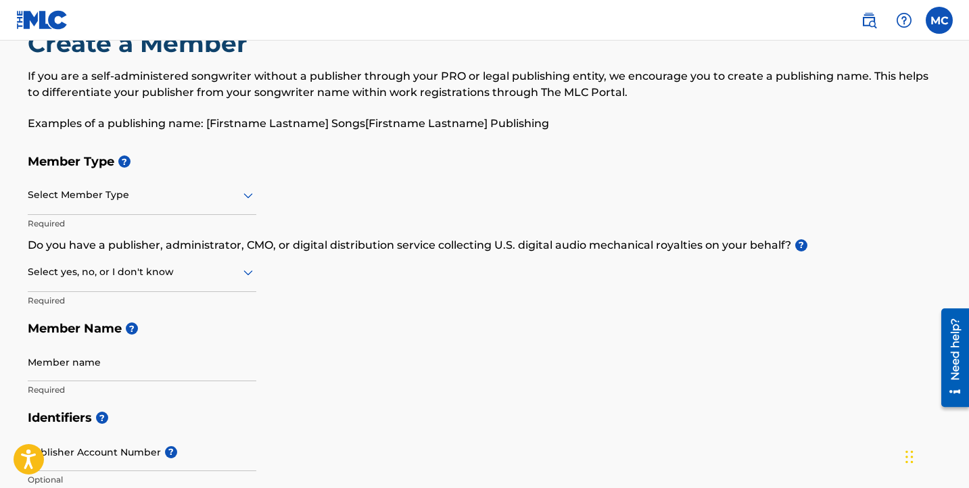
click at [234, 188] on div at bounding box center [142, 195] width 228 height 17
click at [295, 101] on div "If you are a self-administered songwriter without a publisher through your PRO …" at bounding box center [485, 100] width 914 height 64
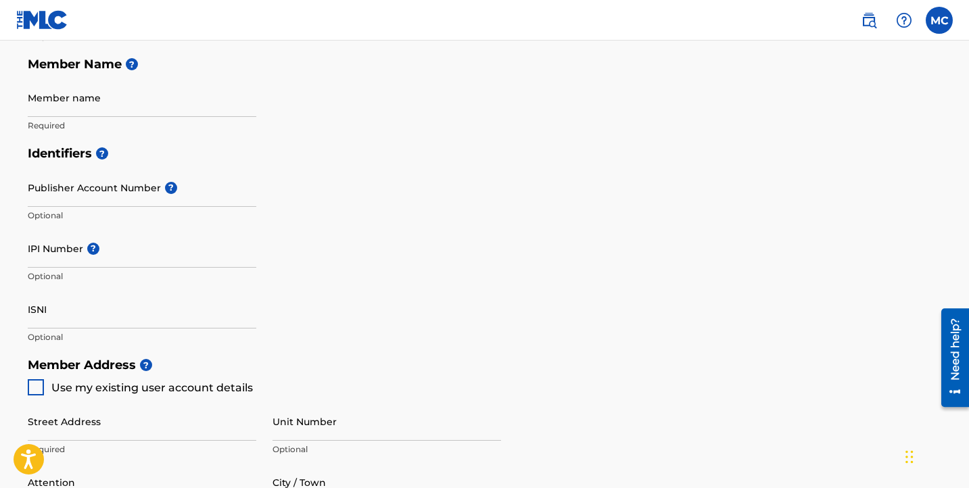
scroll to position [0, 0]
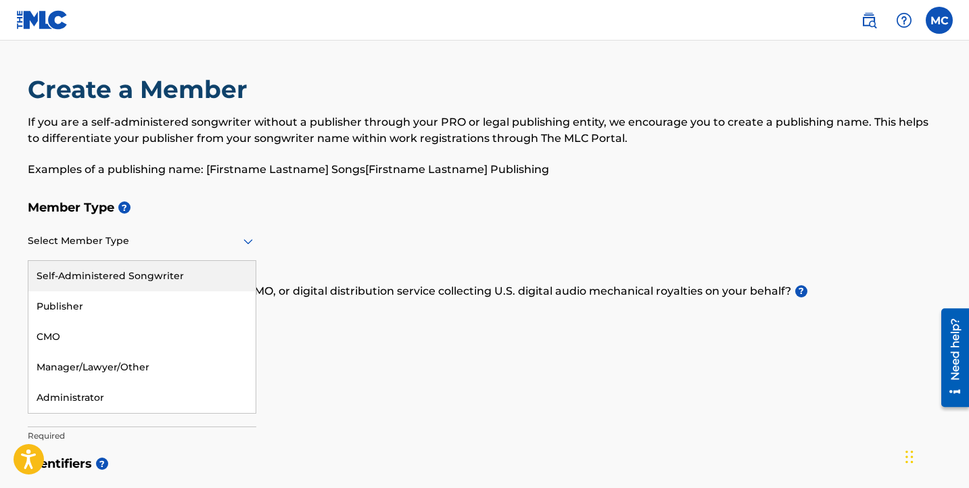
click at [236, 239] on div at bounding box center [142, 241] width 228 height 17
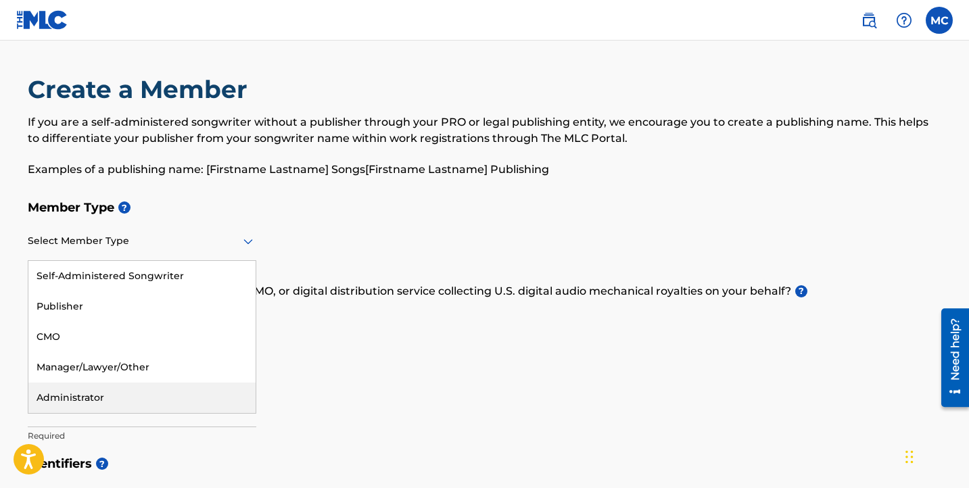
click at [135, 403] on div "Administrator" at bounding box center [141, 398] width 227 height 30
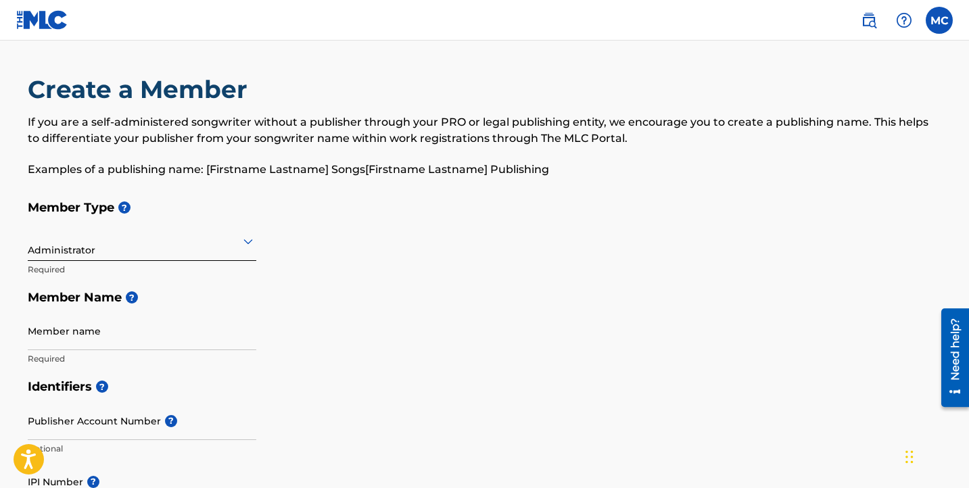
click at [147, 343] on input "Member name" at bounding box center [142, 331] width 228 height 39
click at [379, 343] on div "Member Type ? Administrator Required Member Name ? Member name XharePay Required" at bounding box center [485, 282] width 914 height 179
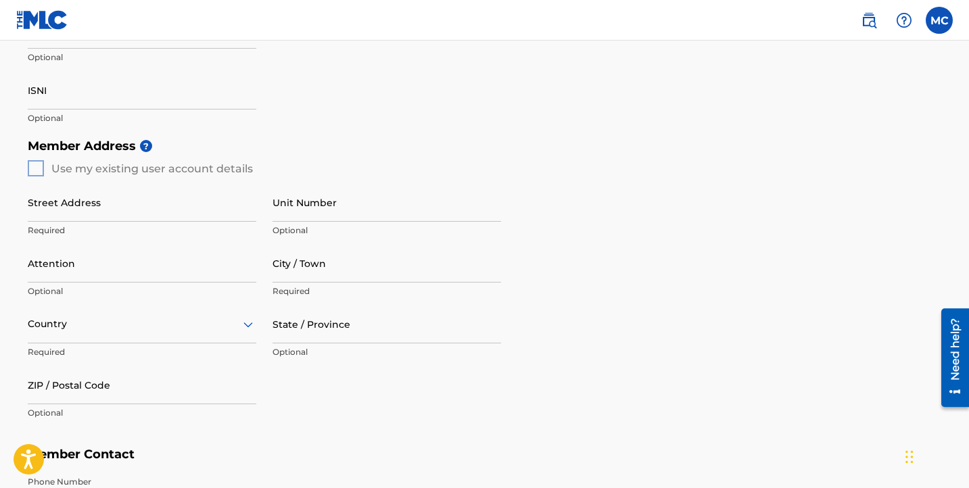
scroll to position [453, 0]
click at [137, 211] on input "Street Address" at bounding box center [142, 202] width 228 height 39
click at [412, 112] on div "Identifiers ? Publisher Account Number ? Optional IPI Number ? Optional ISNI Op…" at bounding box center [485, 26] width 914 height 212
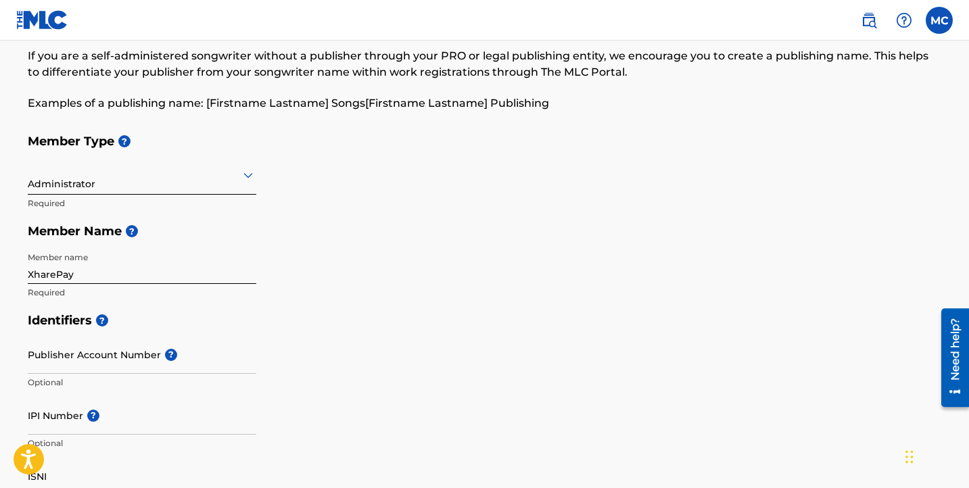
scroll to position [64, 0]
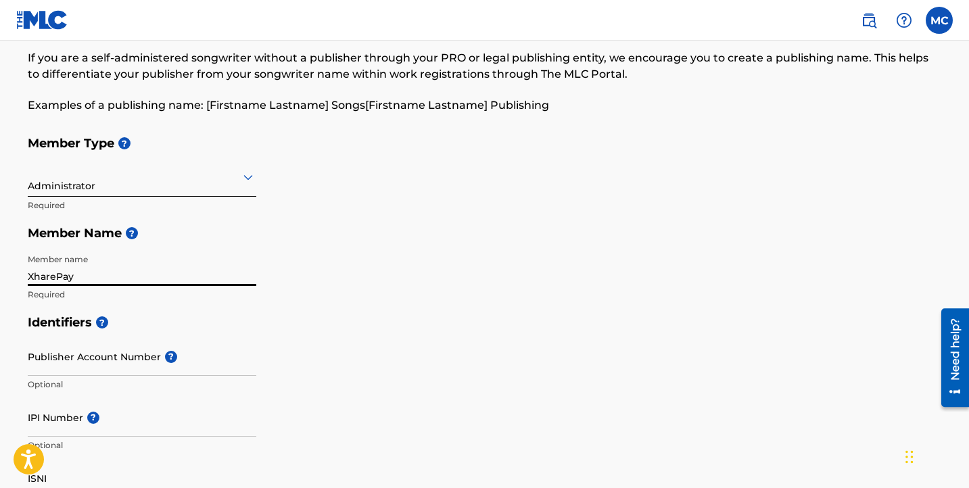
click at [62, 276] on input "XharePay" at bounding box center [142, 266] width 228 height 39
paste input "Tech LLC"
click at [426, 268] on div "Member Type ? Administrator Required Member Name ? Member name Xhare Tech LLC R…" at bounding box center [485, 218] width 914 height 179
click at [59, 276] on input "Xhare Tech LLC" at bounding box center [142, 266] width 228 height 39
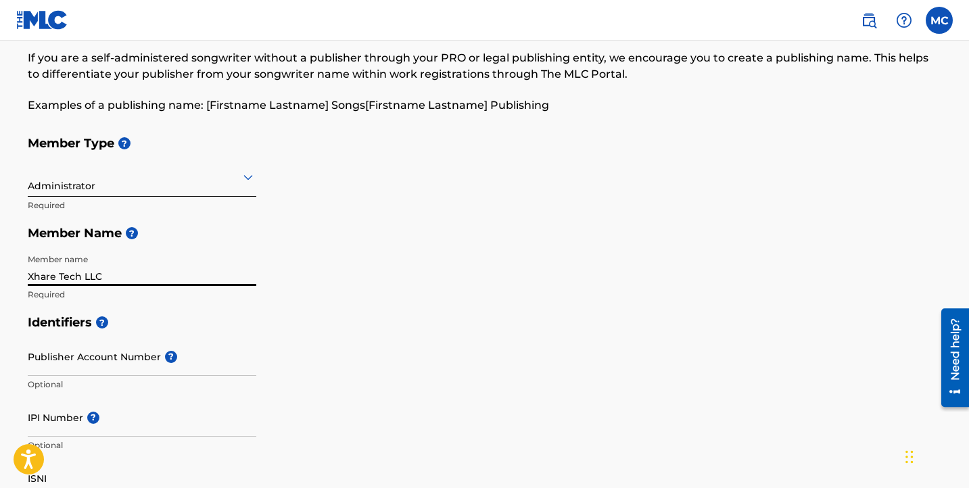
drag, startPoint x: 59, startPoint y: 276, endPoint x: 113, endPoint y: 272, distance: 54.2
click at [113, 272] on input "Xhare Tech LLC" at bounding box center [142, 266] width 228 height 39
type input "XharePay"
click at [316, 256] on div "Member Type ? Administrator Required Member Name ? Member name XharePay Required" at bounding box center [485, 218] width 914 height 179
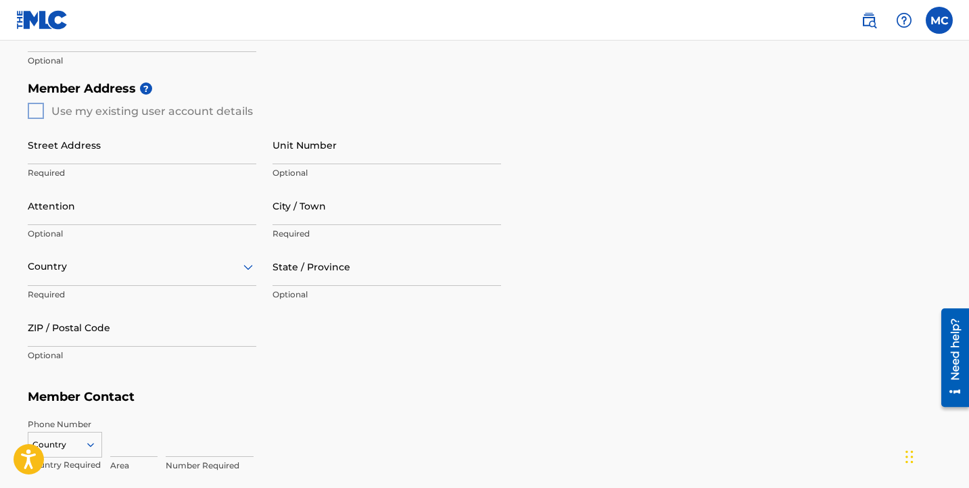
scroll to position [506, 0]
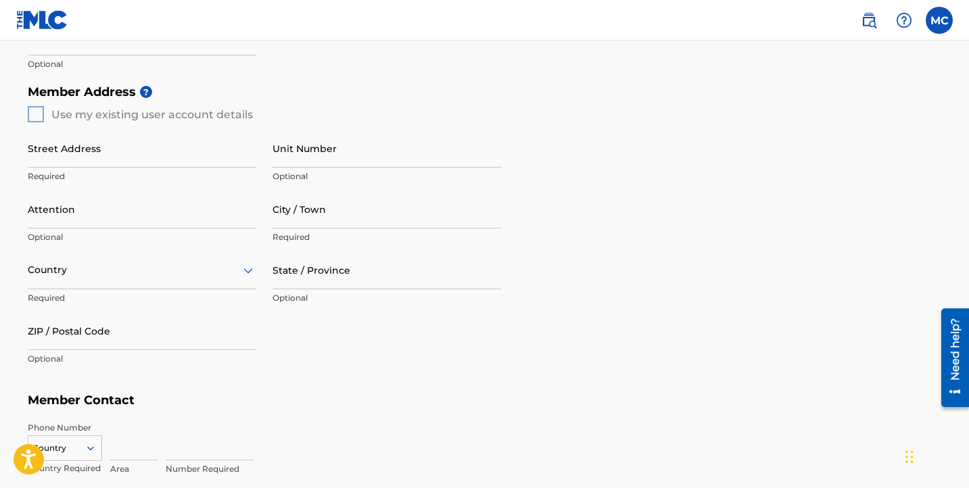
click at [132, 156] on input "Street Address" at bounding box center [142, 148] width 228 height 39
type input "[STREET_ADDRESS]"
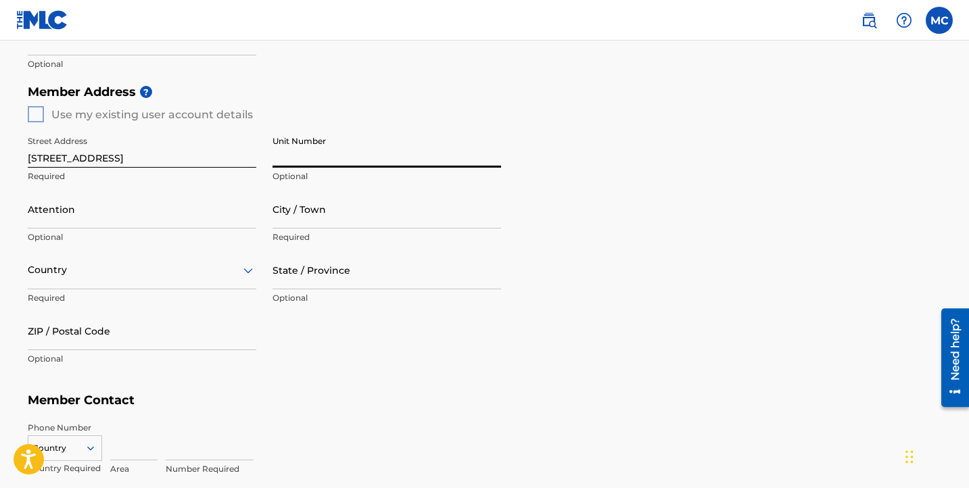
paste input "[STREET_ADDRESS]"
drag, startPoint x: 333, startPoint y: 159, endPoint x: 218, endPoint y: 162, distance: 115.6
click at [218, 162] on div "Street Address [STREET_ADDRESS][GEOGRAPHIC_DATA] Unit Number [STREET_ADDRESS] U…" at bounding box center [264, 250] width 473 height 257
drag, startPoint x: 353, startPoint y: 158, endPoint x: 468, endPoint y: 159, distance: 115.6
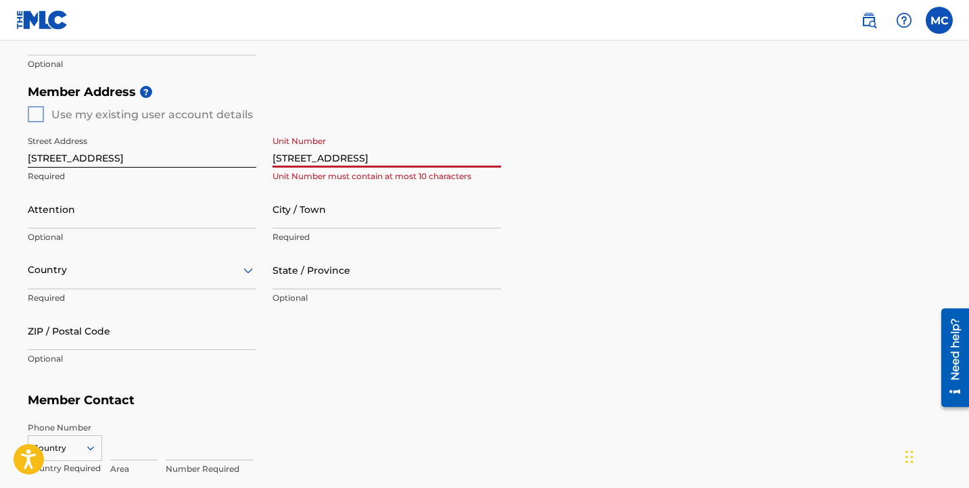
click at [468, 159] on input "[STREET_ADDRESS]" at bounding box center [386, 148] width 228 height 39
type input "Ste 545 #598379"
click at [295, 216] on input "City / Town" at bounding box center [386, 209] width 228 height 39
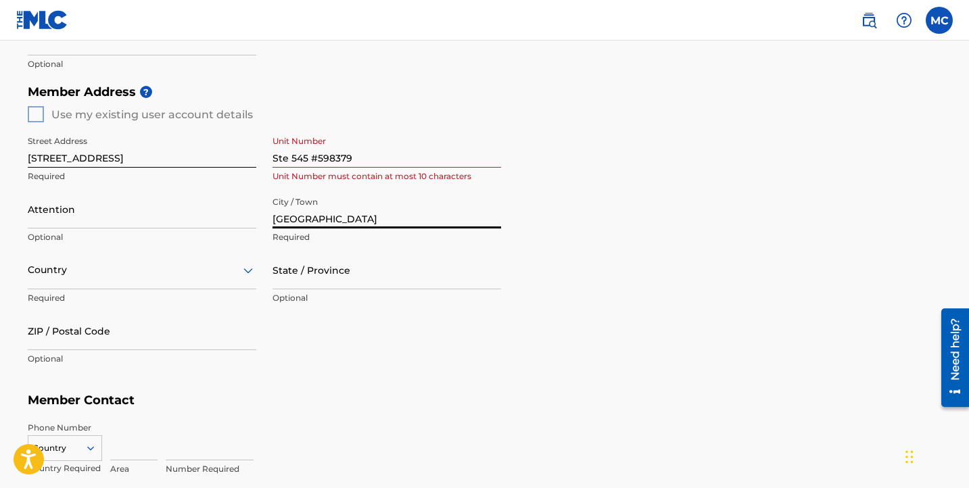
type input "[GEOGRAPHIC_DATA]"
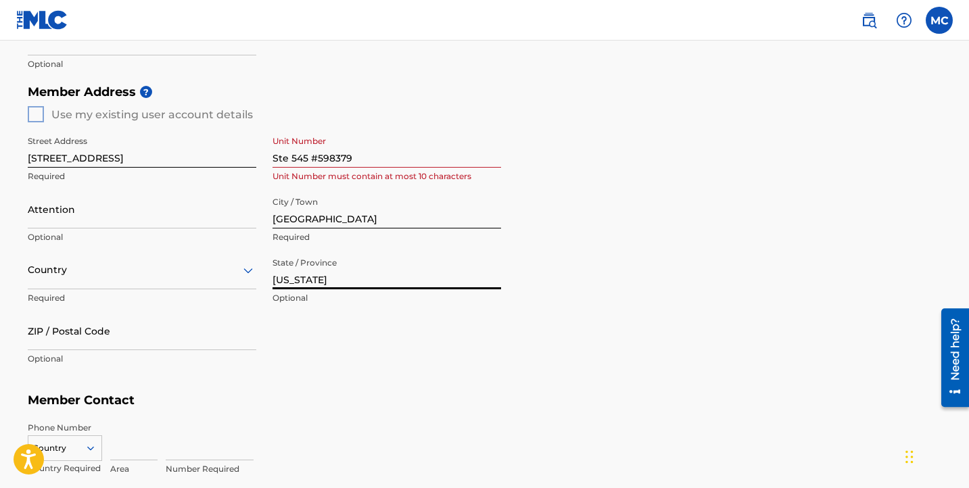
type input "[US_STATE]"
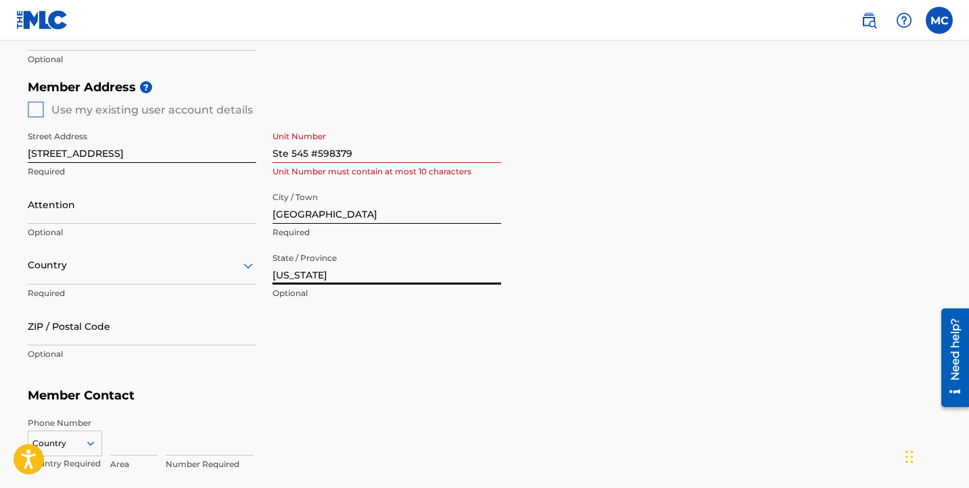
click at [177, 276] on div "Country" at bounding box center [142, 265] width 228 height 39
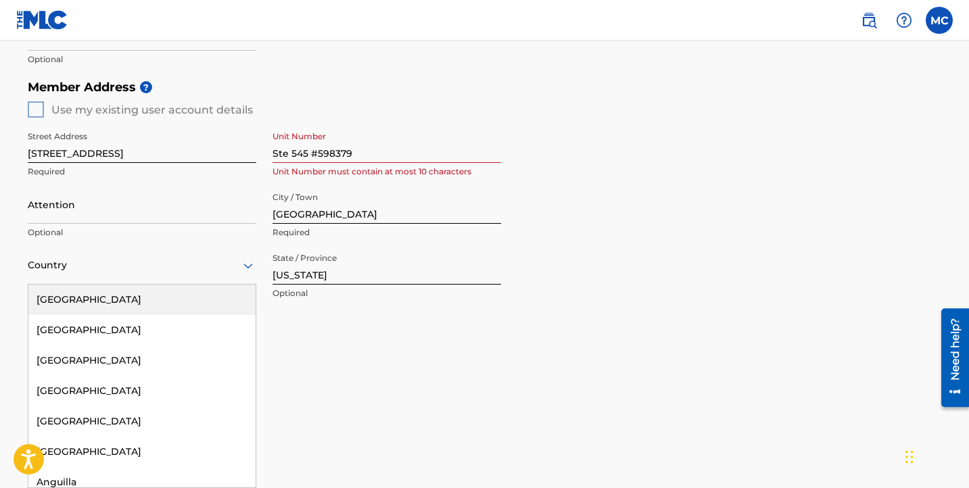
click at [158, 302] on div "[GEOGRAPHIC_DATA]" at bounding box center [141, 300] width 227 height 30
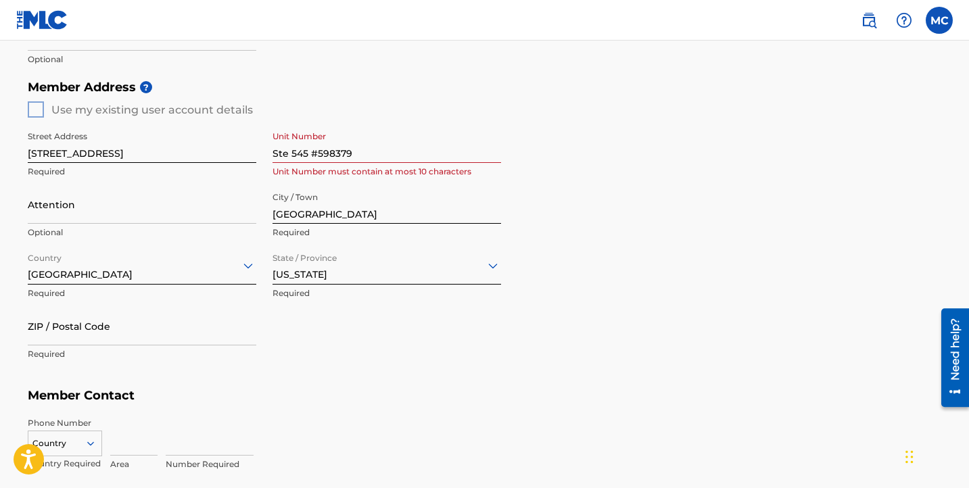
click at [138, 333] on input "ZIP / Postal Code" at bounding box center [142, 326] width 228 height 39
type input "37219"
click at [361, 359] on div "Street Address [STREET_ADDRESS] Unit Number must contain at most 10 characters …" at bounding box center [264, 246] width 473 height 257
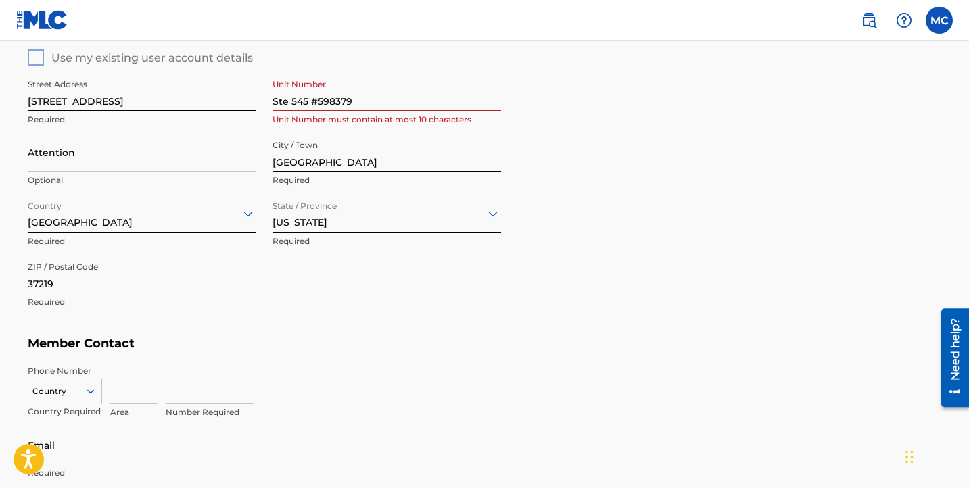
scroll to position [566, 0]
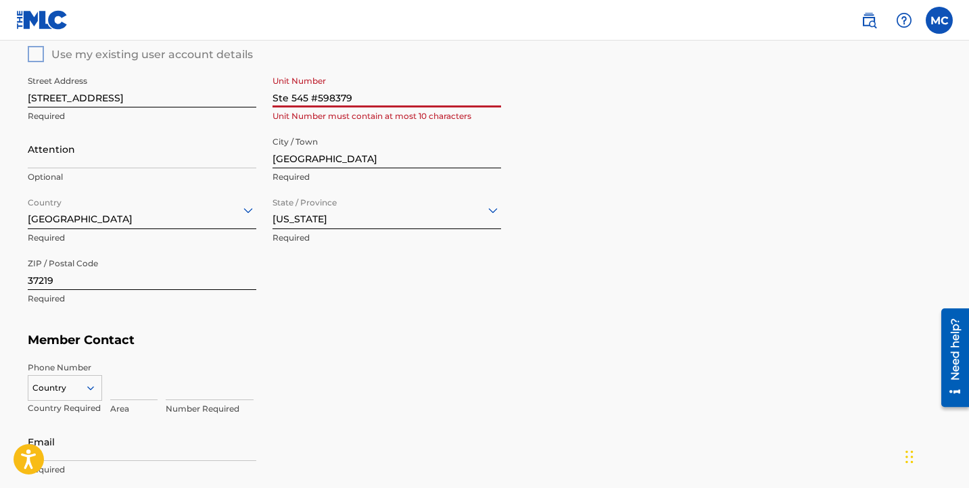
drag, startPoint x: 310, startPoint y: 97, endPoint x: 352, endPoint y: 99, distance: 42.6
click at [352, 99] on input "Ste 545 #598379" at bounding box center [386, 88] width 228 height 39
type input "Ste 545"
click at [95, 158] on input "Attention" at bounding box center [142, 149] width 228 height 39
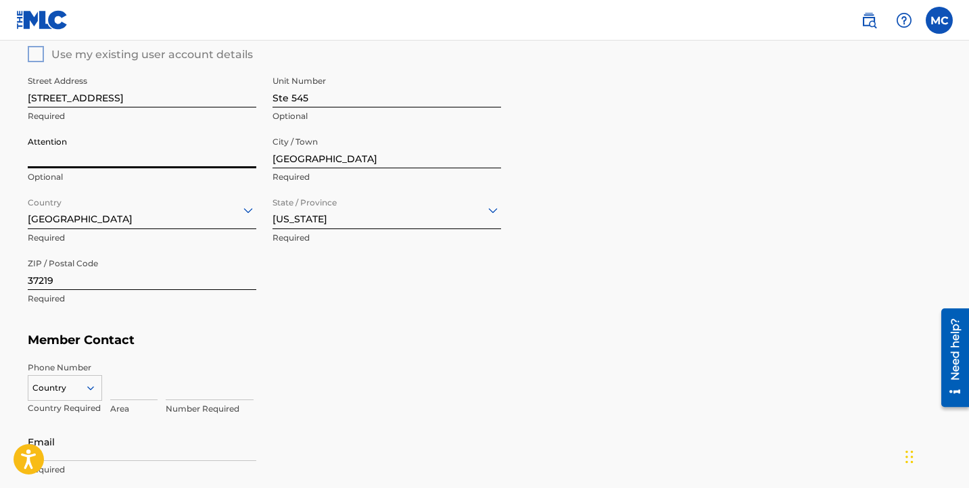
paste input "#598379"
type input "#598379"
click at [616, 205] on div "Member Address ? Use my existing user account details Street Address [STREET_AD…" at bounding box center [485, 172] width 914 height 309
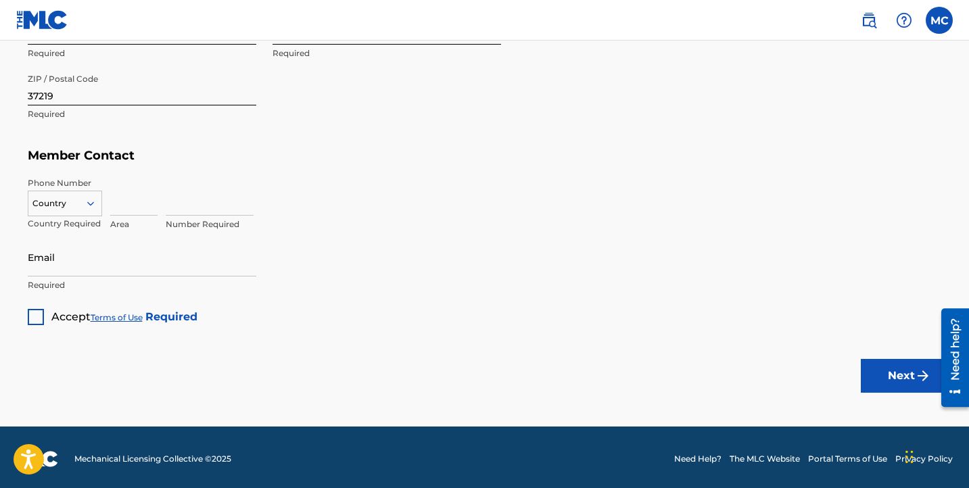
scroll to position [754, 0]
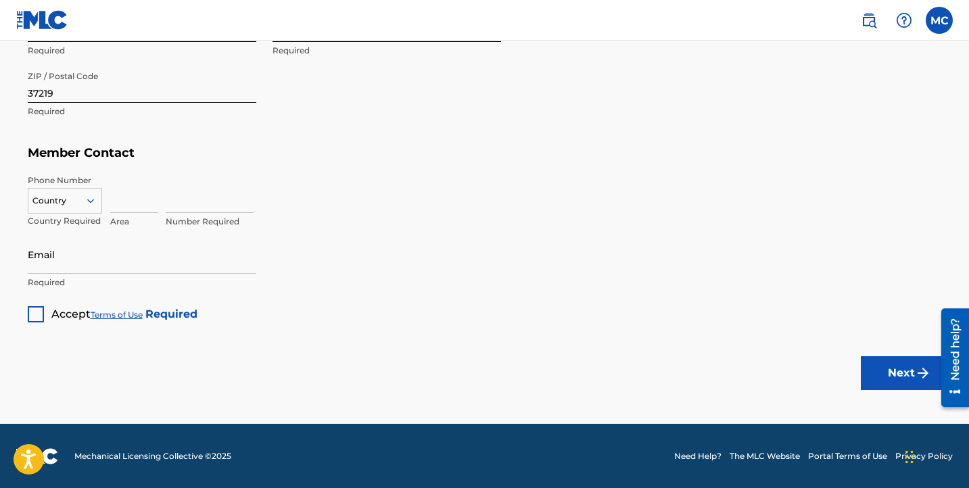
click at [95, 203] on icon at bounding box center [90, 201] width 12 height 12
click at [77, 226] on div "US, [GEOGRAPHIC_DATA] +1" at bounding box center [64, 234] width 73 height 53
click at [120, 203] on input at bounding box center [133, 193] width 47 height 39
type input "866"
click at [179, 205] on input at bounding box center [210, 193] width 88 height 39
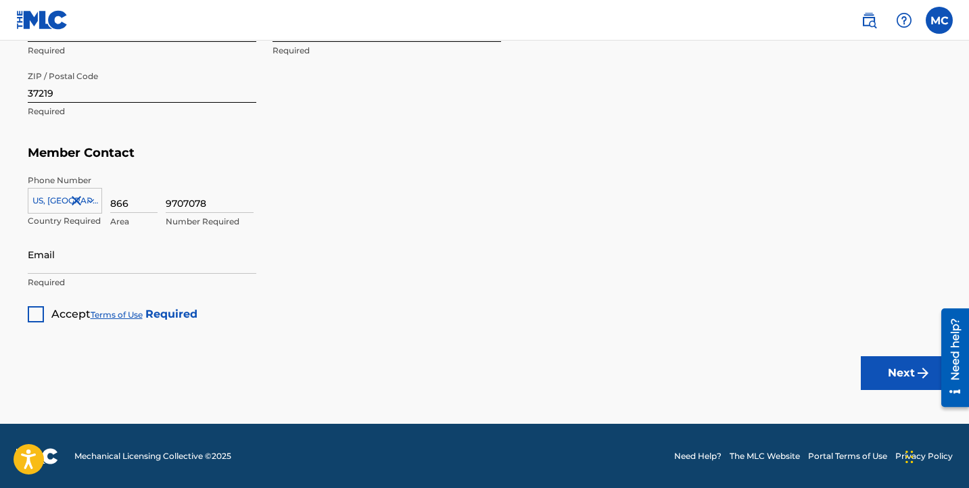
type input "9707078"
click at [52, 265] on input "Email" at bounding box center [142, 254] width 228 height 39
type input "[EMAIL_ADDRESS][DOMAIN_NAME]"
click at [37, 312] on div at bounding box center [36, 314] width 16 height 16
click at [890, 367] on button "Next" at bounding box center [901, 373] width 81 height 34
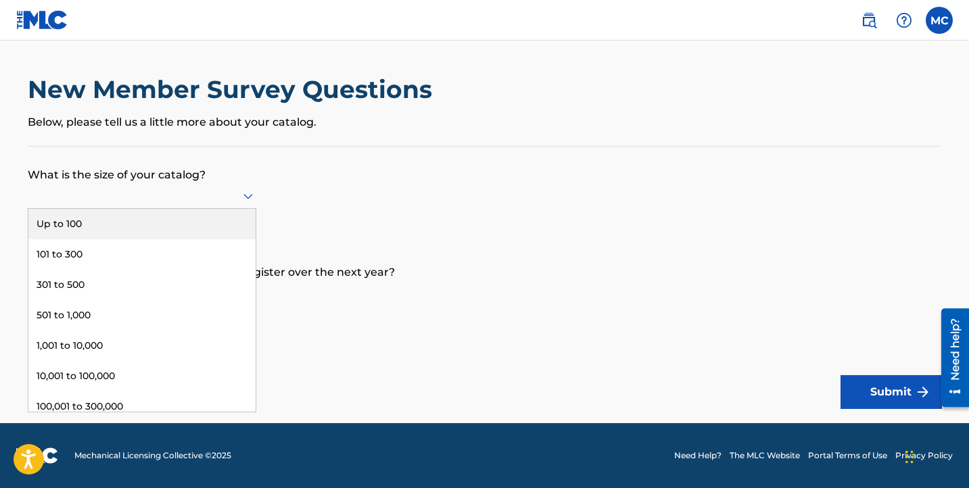
click at [218, 201] on div at bounding box center [142, 195] width 228 height 17
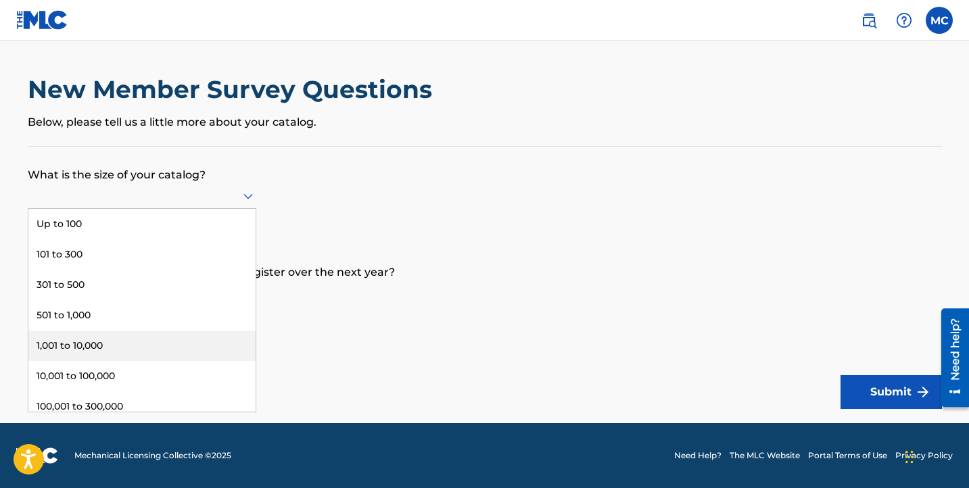
click at [164, 339] on div "1,001 to 10,000" at bounding box center [141, 346] width 227 height 30
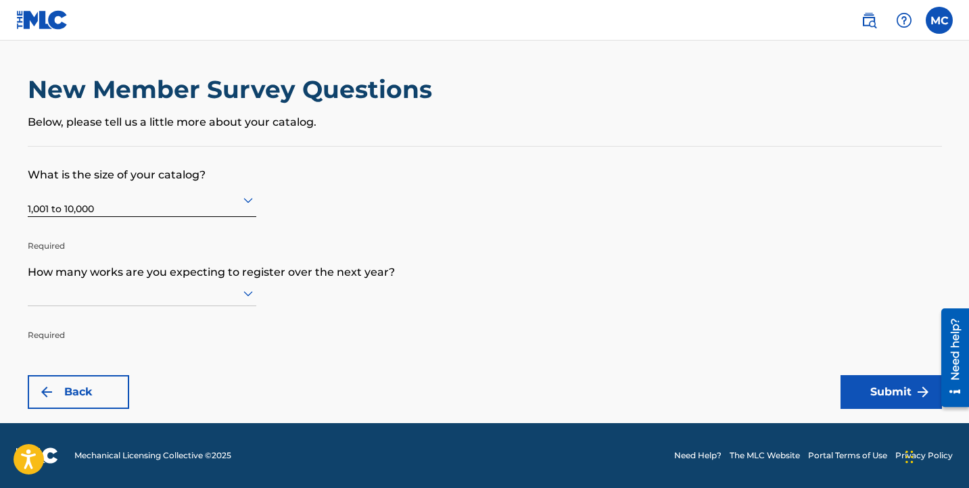
scroll to position [1, 0]
click at [162, 298] on div at bounding box center [142, 293] width 228 height 17
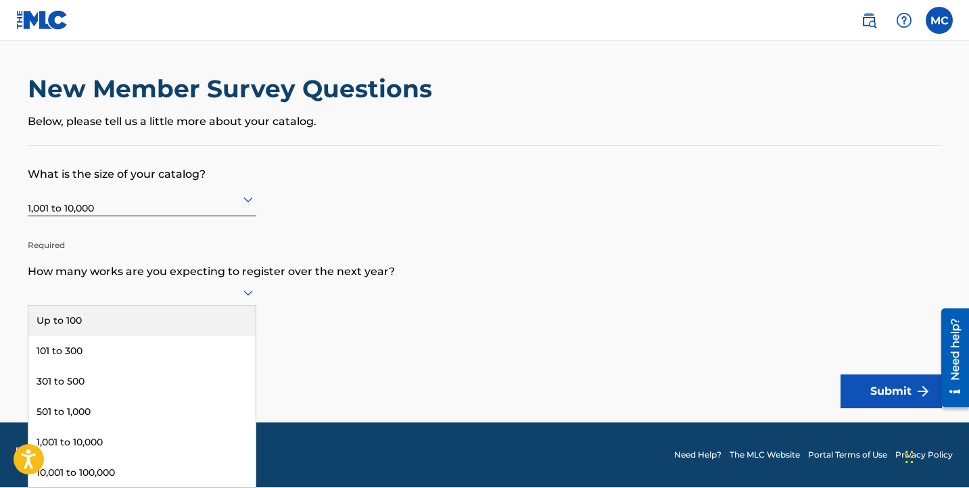
click at [151, 317] on div "Up to 100" at bounding box center [141, 321] width 227 height 30
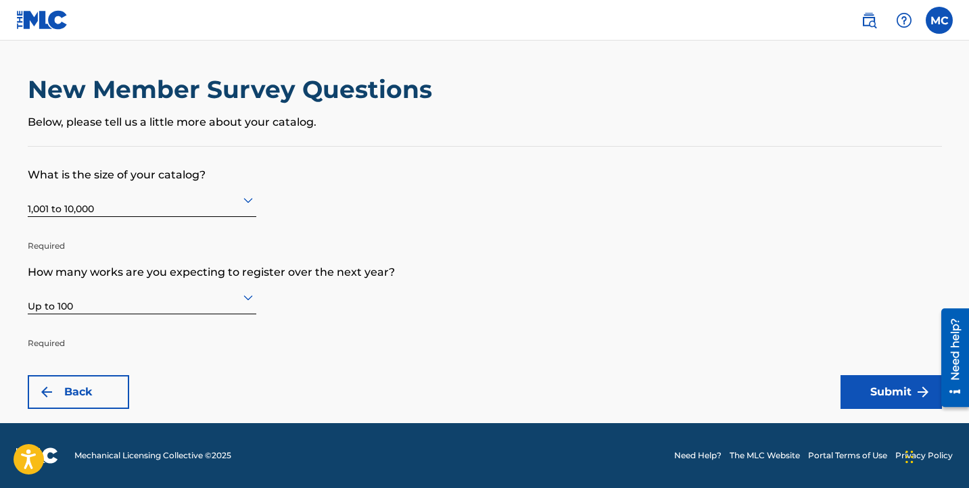
click at [867, 393] on button "Submit" at bounding box center [890, 392] width 101 height 34
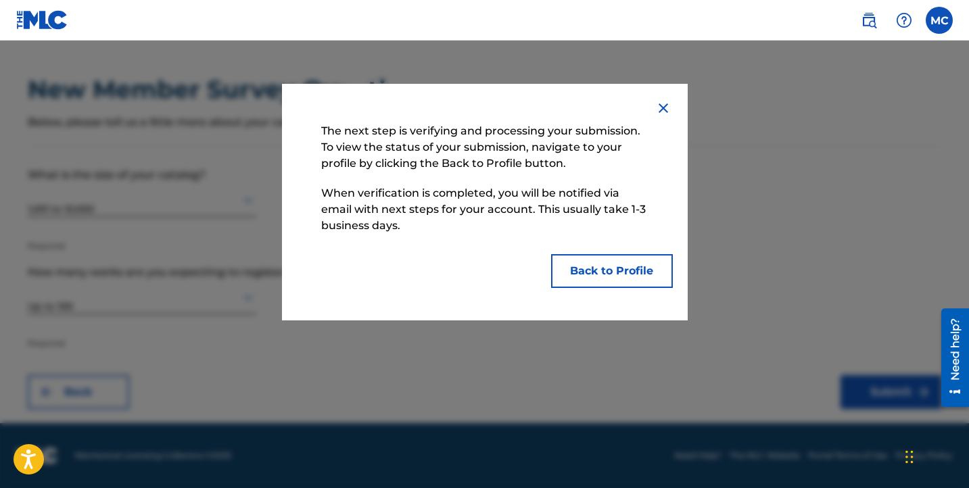
click at [625, 276] on button "Back to Profile" at bounding box center [612, 271] width 122 height 34
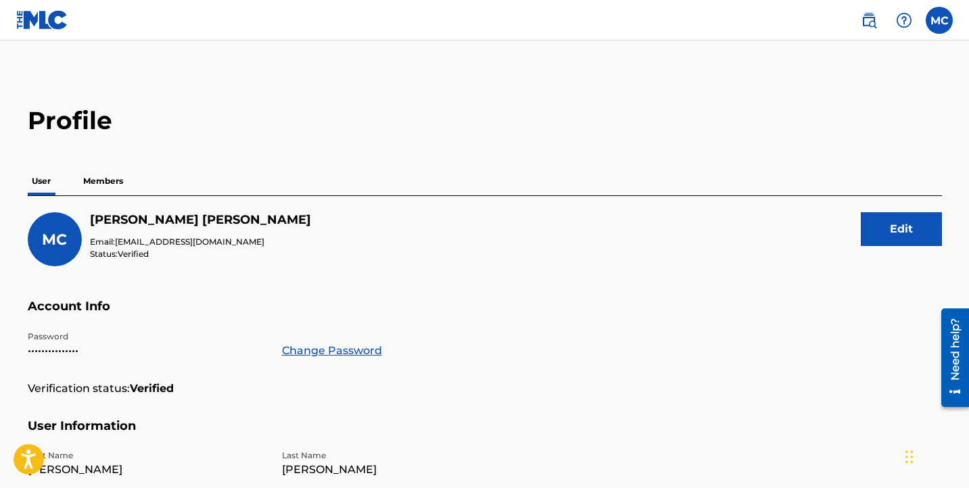
click at [103, 180] on p "Members" at bounding box center [103, 181] width 48 height 28
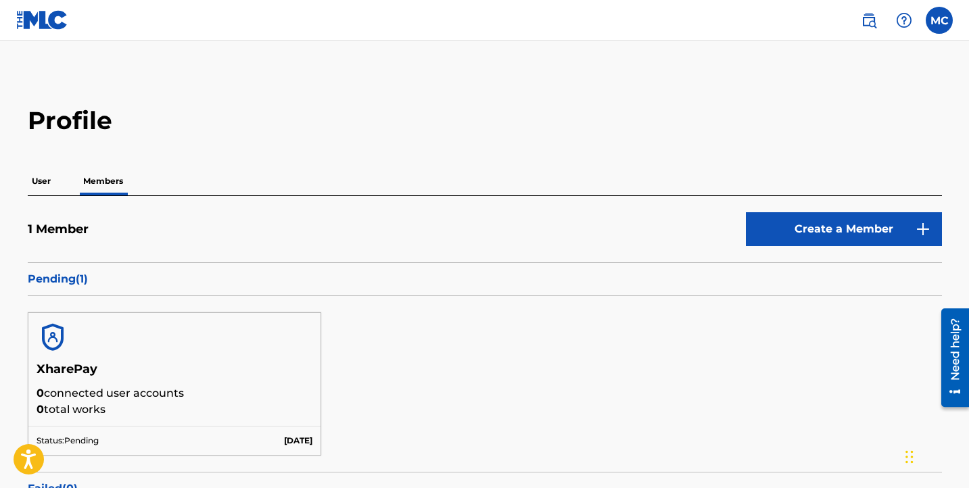
click at [41, 183] on p "User" at bounding box center [41, 181] width 27 height 28
